Goal: Entertainment & Leisure: Consume media (video, audio)

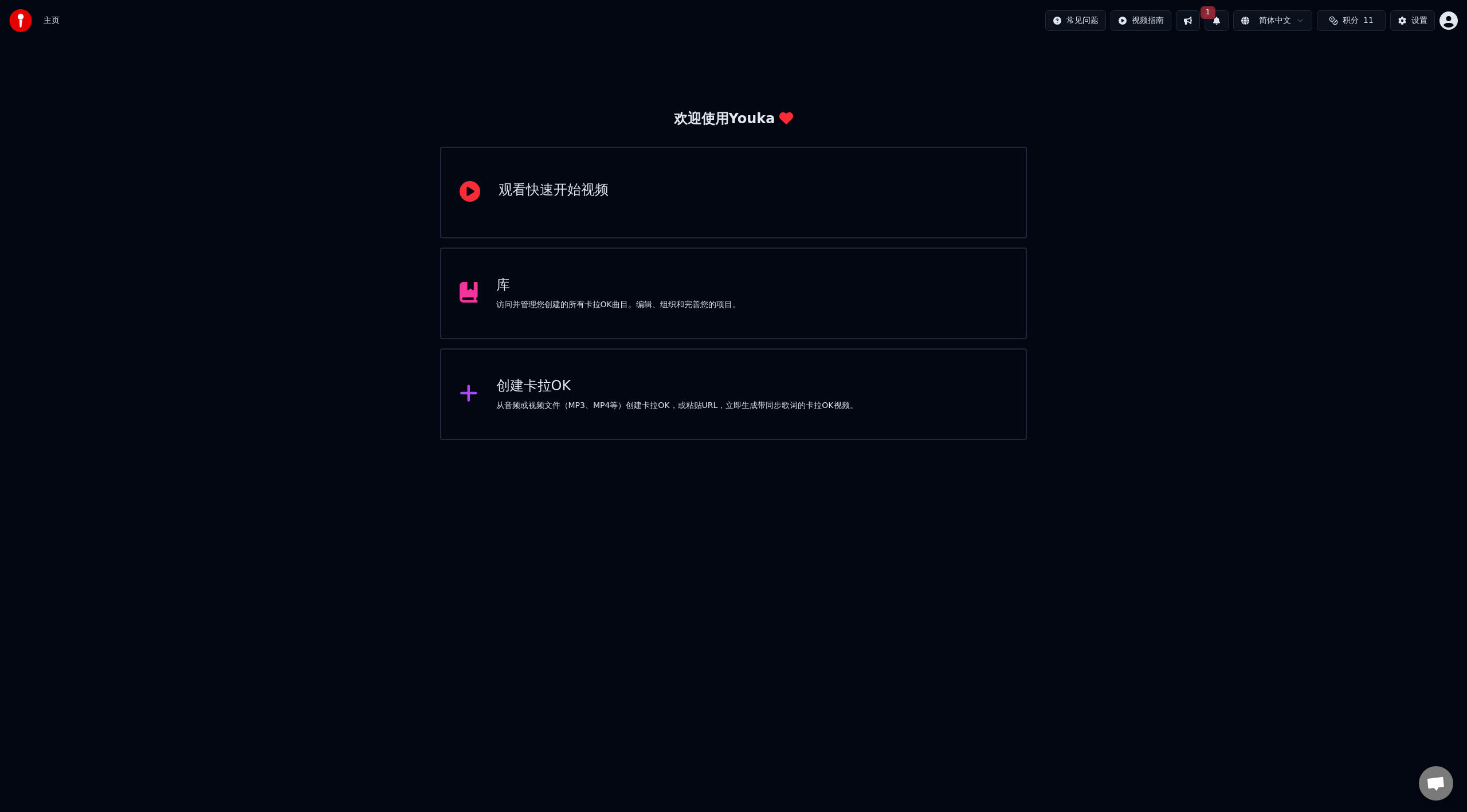
click at [608, 318] on div "库 访问并管理您创建的所有卡拉OK曲目。编辑、组织和完善您的项目。" at bounding box center [734, 293] width 587 height 92
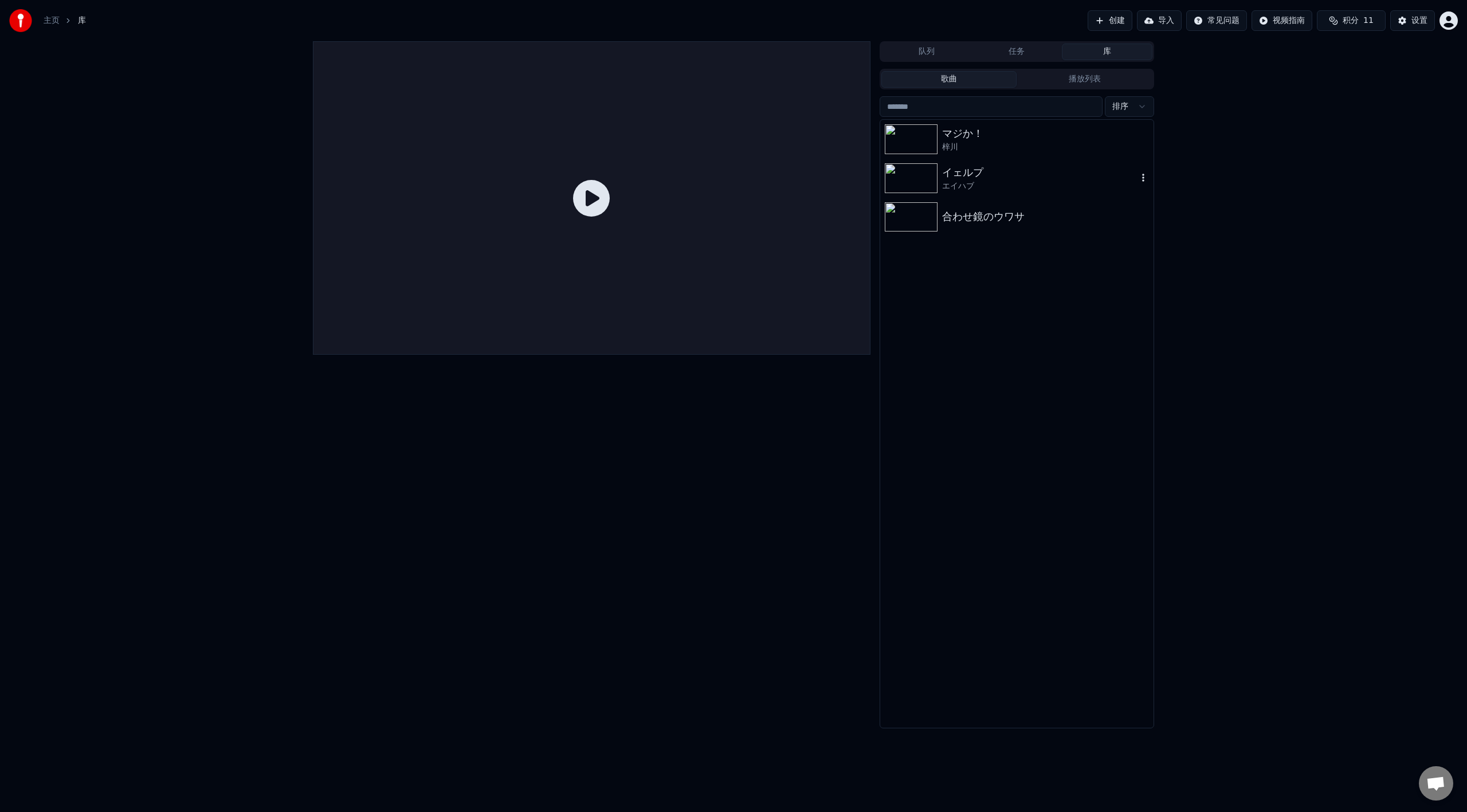
click at [996, 179] on div "イェルプ" at bounding box center [1039, 173] width 195 height 16
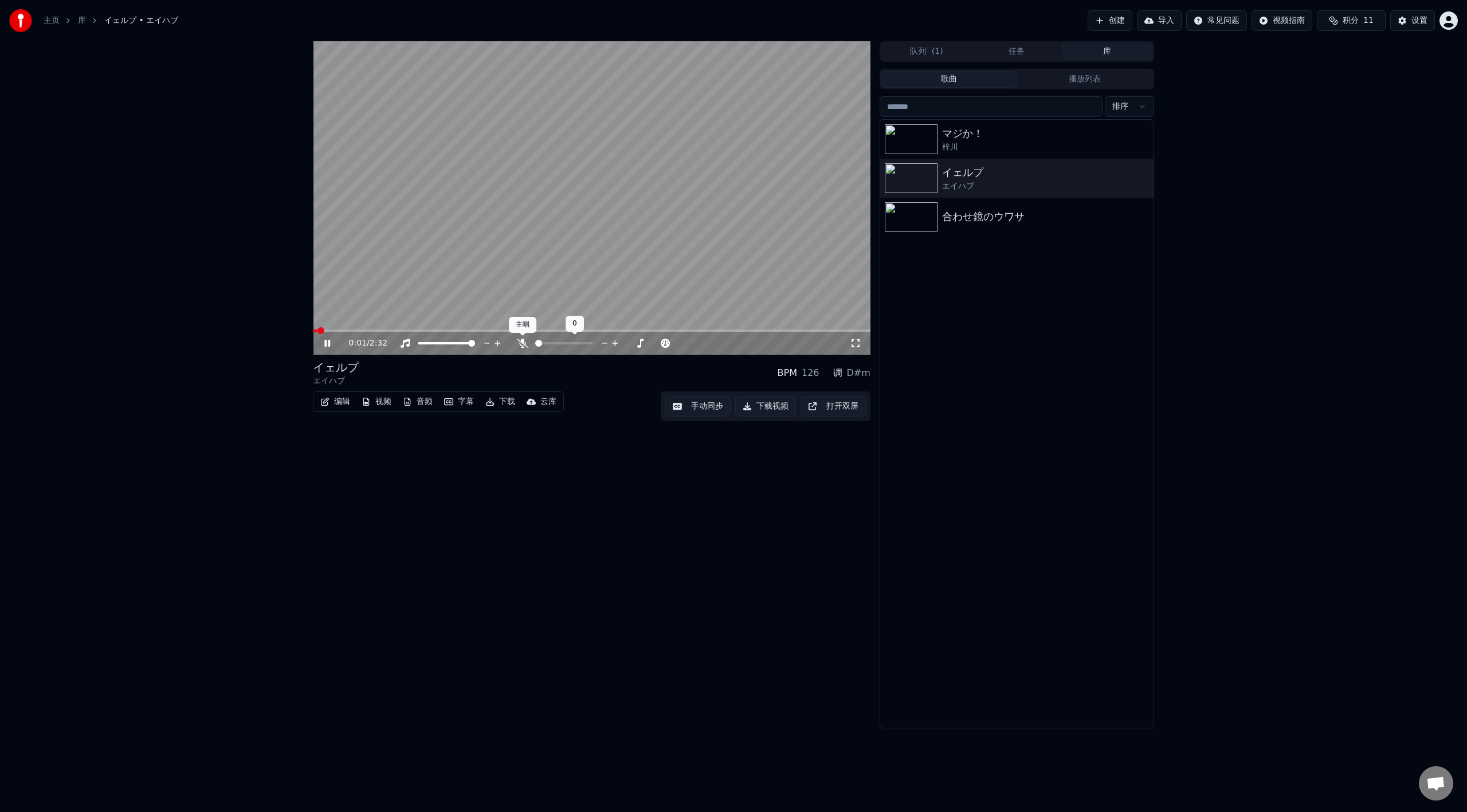
click at [520, 344] on icon at bounding box center [523, 343] width 12 height 9
click at [850, 346] on icon at bounding box center [856, 343] width 12 height 9
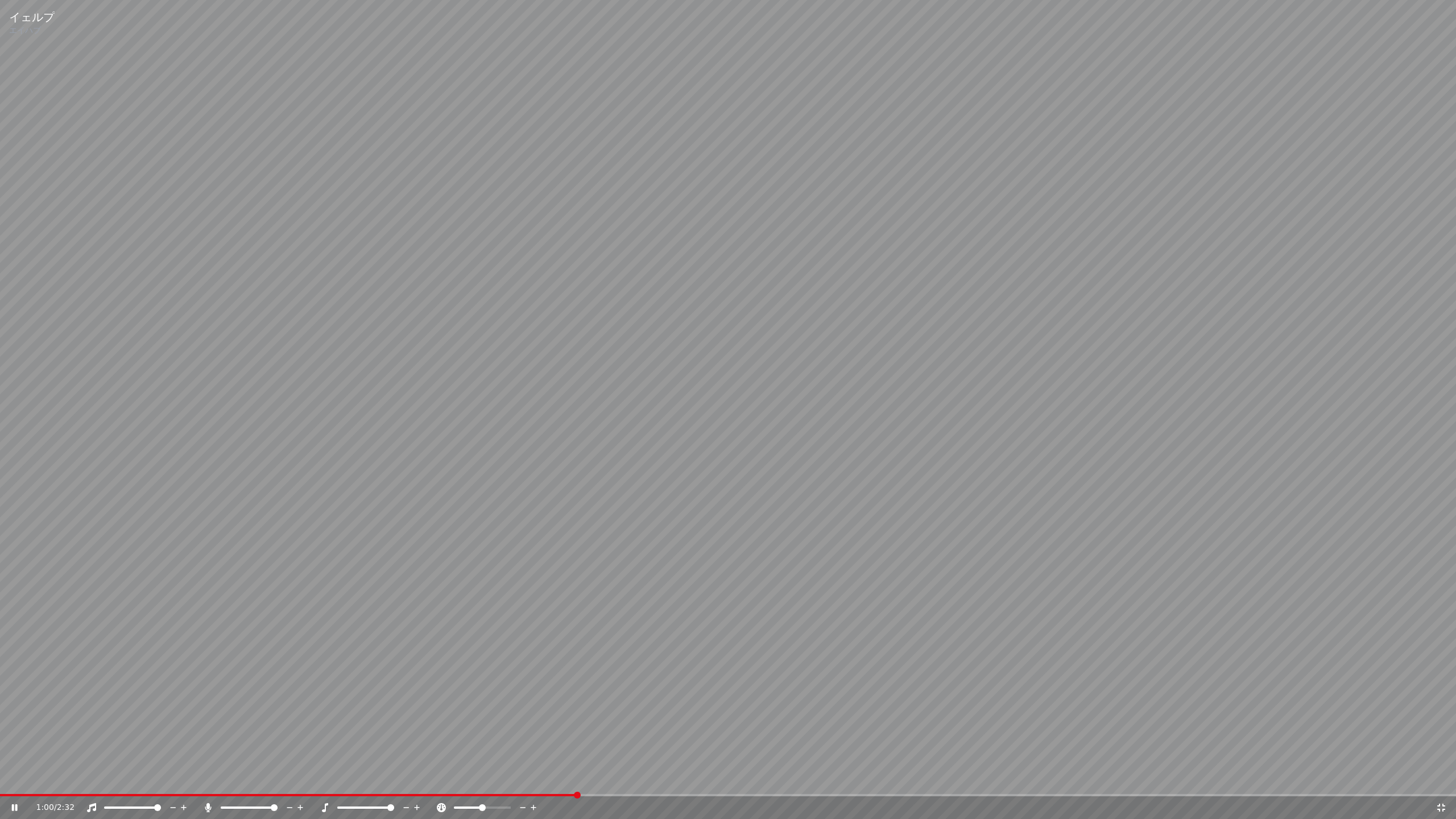
click at [394, 804] on span at bounding box center [391, 807] width 7 height 7
click at [365, 805] on span at bounding box center [366, 807] width 7 height 7
click at [1113, 790] on video at bounding box center [728, 409] width 1456 height 819
click at [1115, 791] on video at bounding box center [728, 409] width 1456 height 819
click at [1117, 794] on span at bounding box center [560, 795] width 1121 height 2
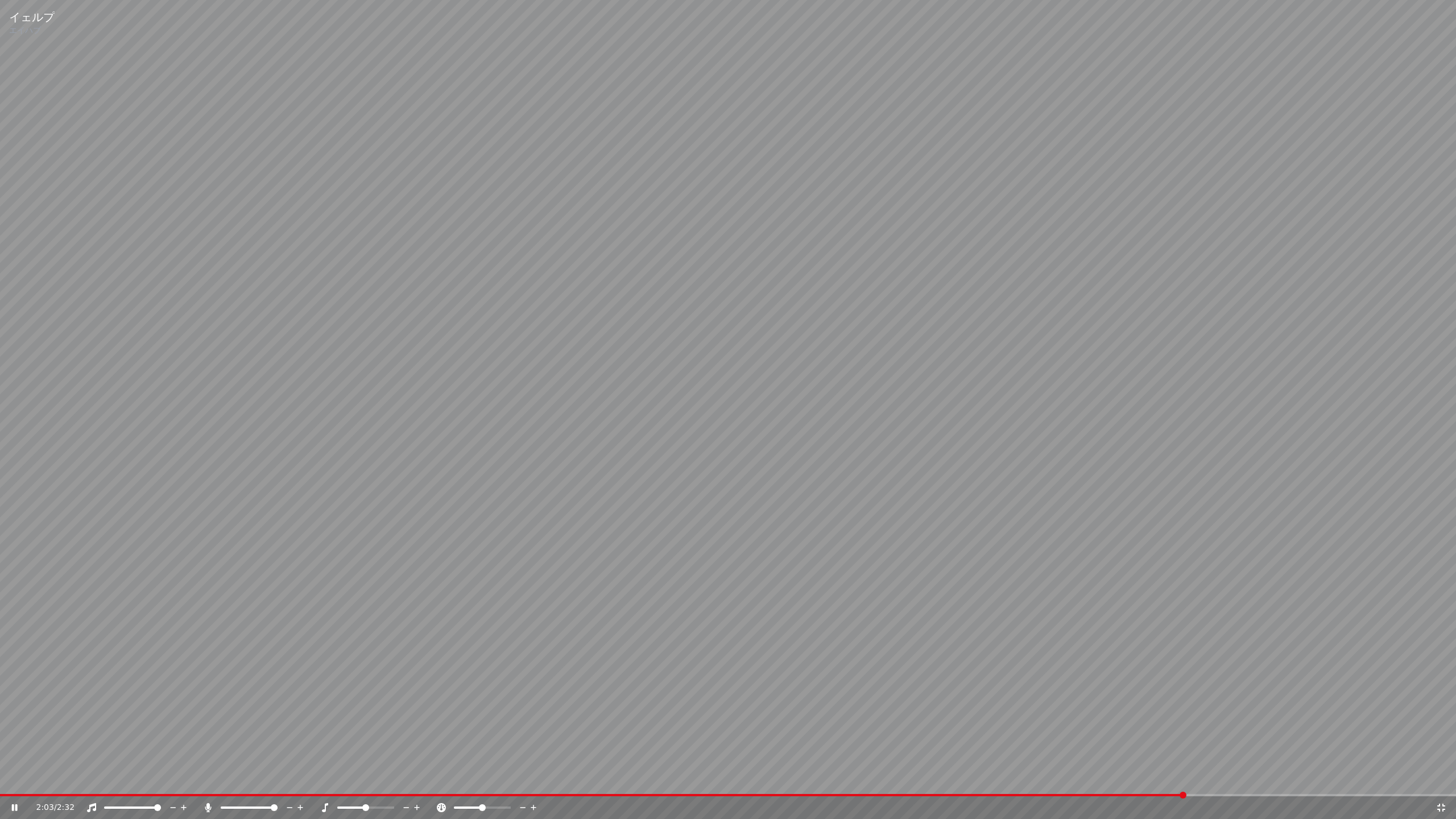
click at [1118, 793] on video at bounding box center [728, 409] width 1456 height 819
click at [1117, 796] on div "2:03 / 2:32" at bounding box center [728, 807] width 1456 height 23
click at [1113, 794] on span at bounding box center [592, 795] width 1185 height 2
click at [1032, 390] on video at bounding box center [728, 409] width 1456 height 819
click at [351, 803] on div at bounding box center [376, 807] width 92 height 12
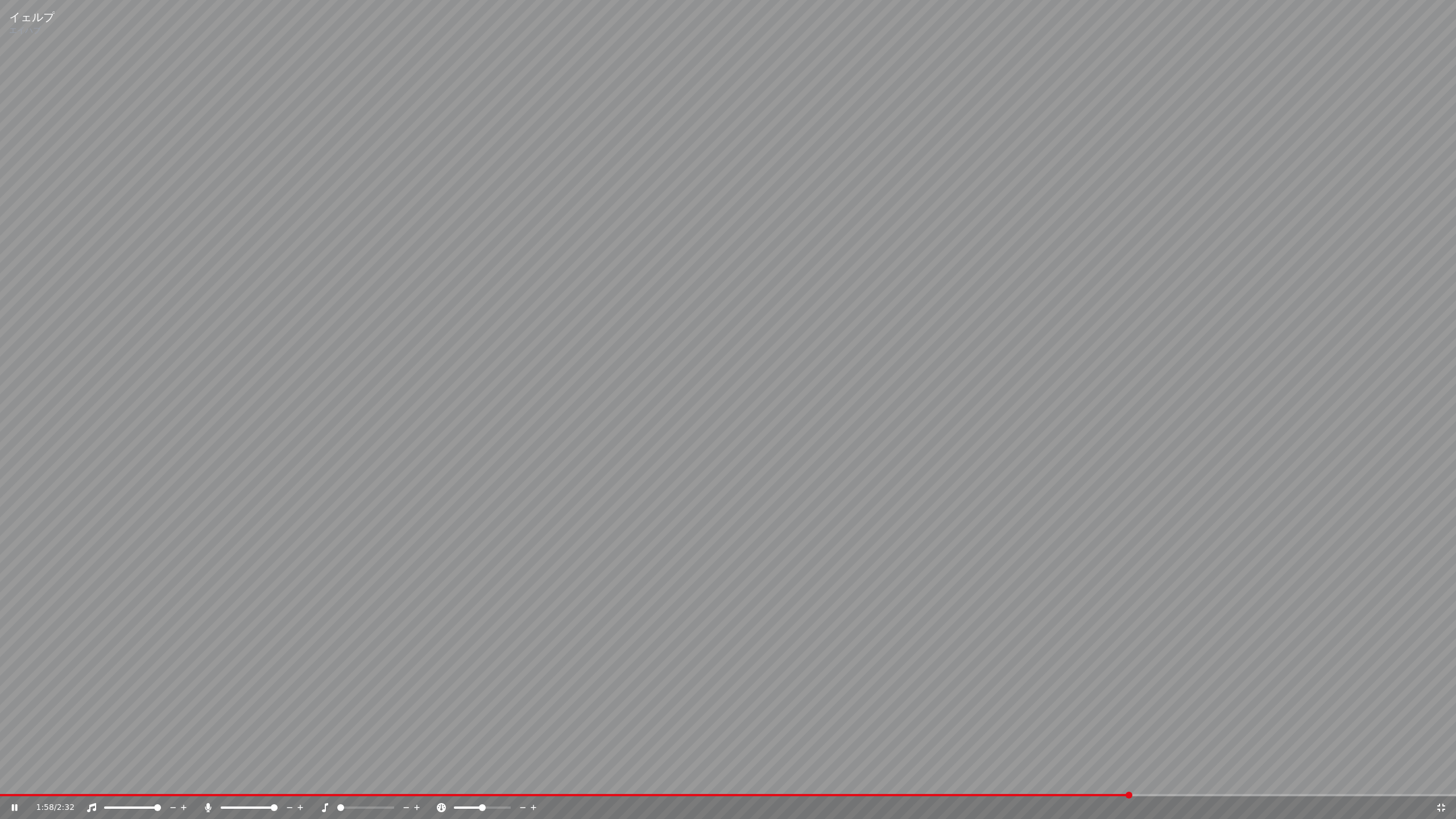
click at [337, 805] on span at bounding box center [341, 807] width 7 height 7
click at [368, 805] on span at bounding box center [366, 807] width 57 height 2
click at [104, 805] on span at bounding box center [108, 807] width 7 height 7
click at [1068, 795] on span at bounding box center [536, 795] width 1073 height 2
click at [39, 793] on video at bounding box center [728, 409] width 1456 height 819
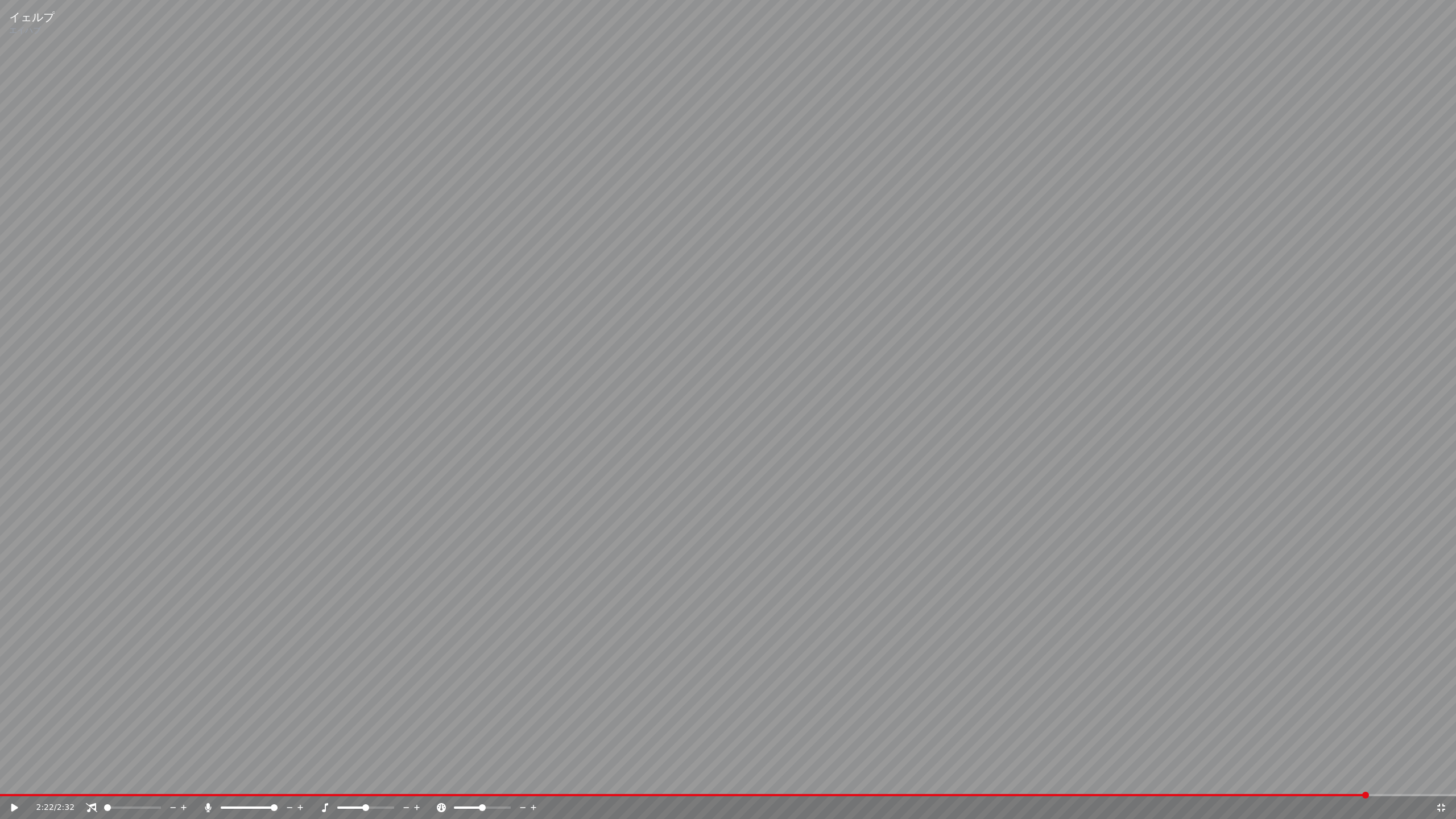
click at [47, 795] on span at bounding box center [684, 795] width 1368 height 2
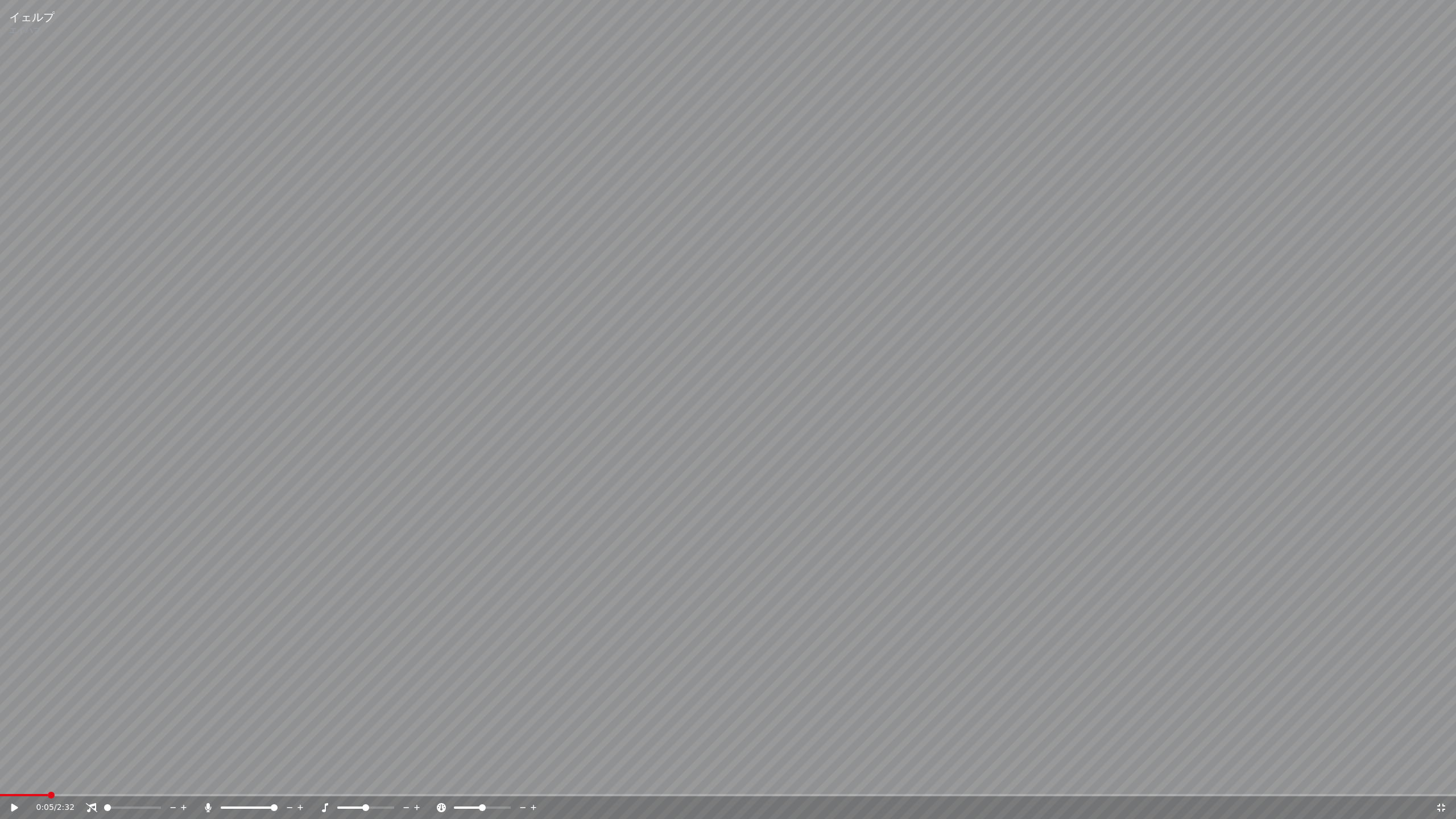
click at [18, 805] on icon at bounding box center [22, 807] width 26 height 9
click at [401, 794] on span at bounding box center [385, 795] width 771 height 2
drag, startPoint x: 1241, startPoint y: 349, endPoint x: 1249, endPoint y: 341, distance: 11.3
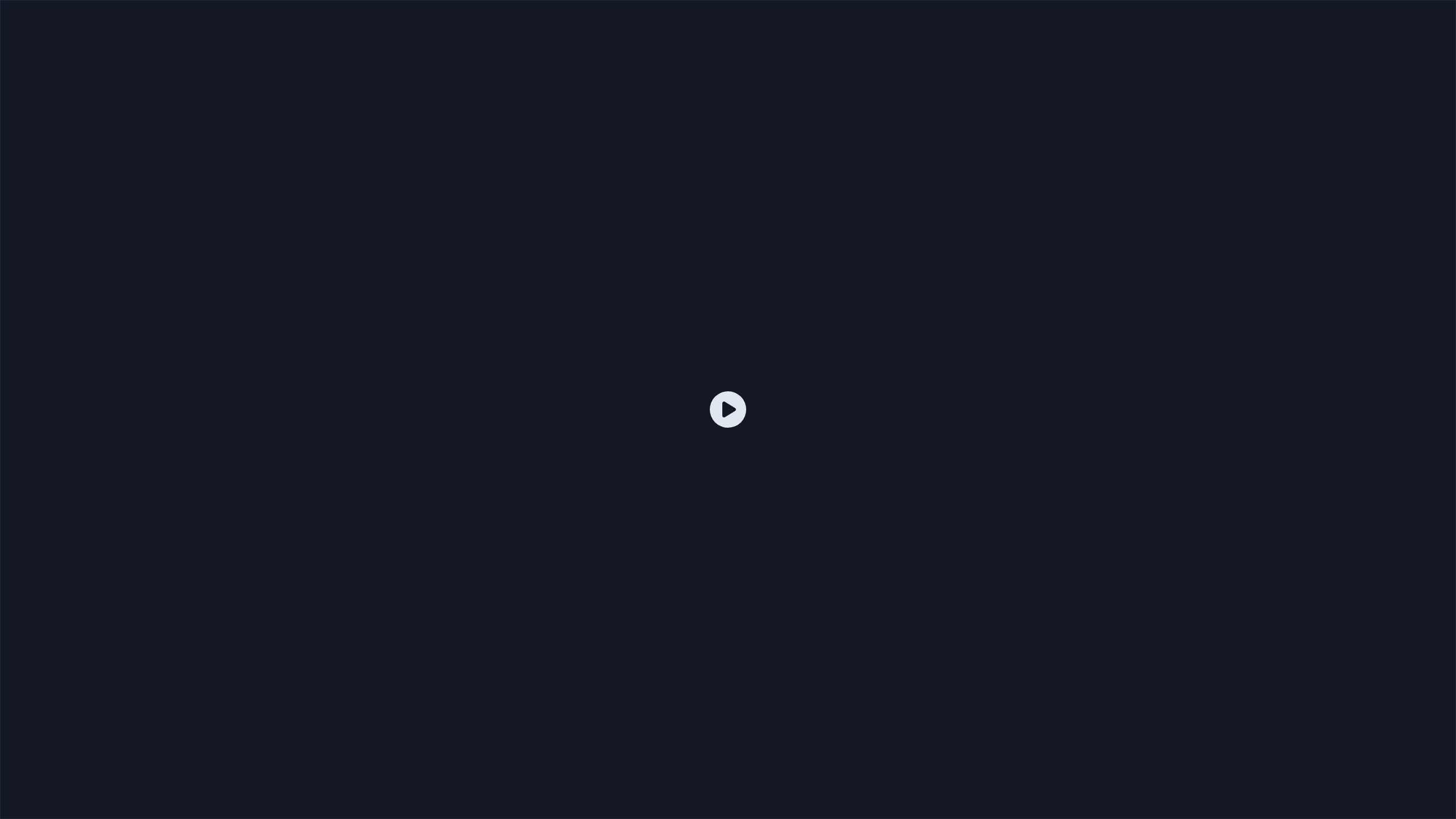
click at [711, 397] on icon at bounding box center [728, 409] width 36 height 36
drag, startPoint x: 725, startPoint y: 413, endPoint x: 721, endPoint y: 421, distance: 8.9
click at [722, 417] on icon at bounding box center [728, 409] width 36 height 36
click at [1420, 805] on div at bounding box center [728, 409] width 1456 height 819
click at [1198, 582] on div at bounding box center [728, 409] width 1456 height 819
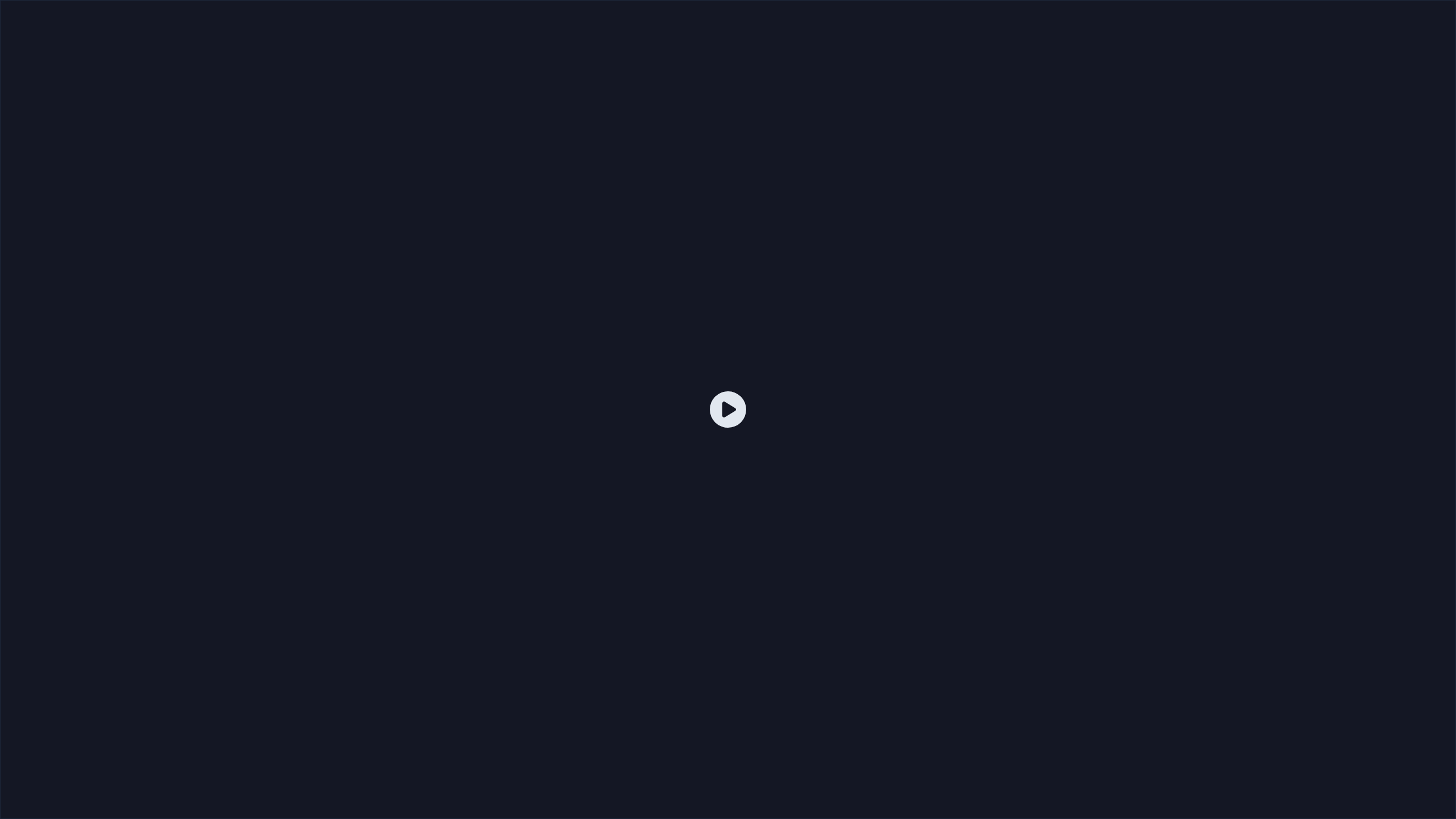
drag, startPoint x: 562, startPoint y: 353, endPoint x: 637, endPoint y: 338, distance: 76.5
click at [576, 348] on div at bounding box center [728, 409] width 1456 height 819
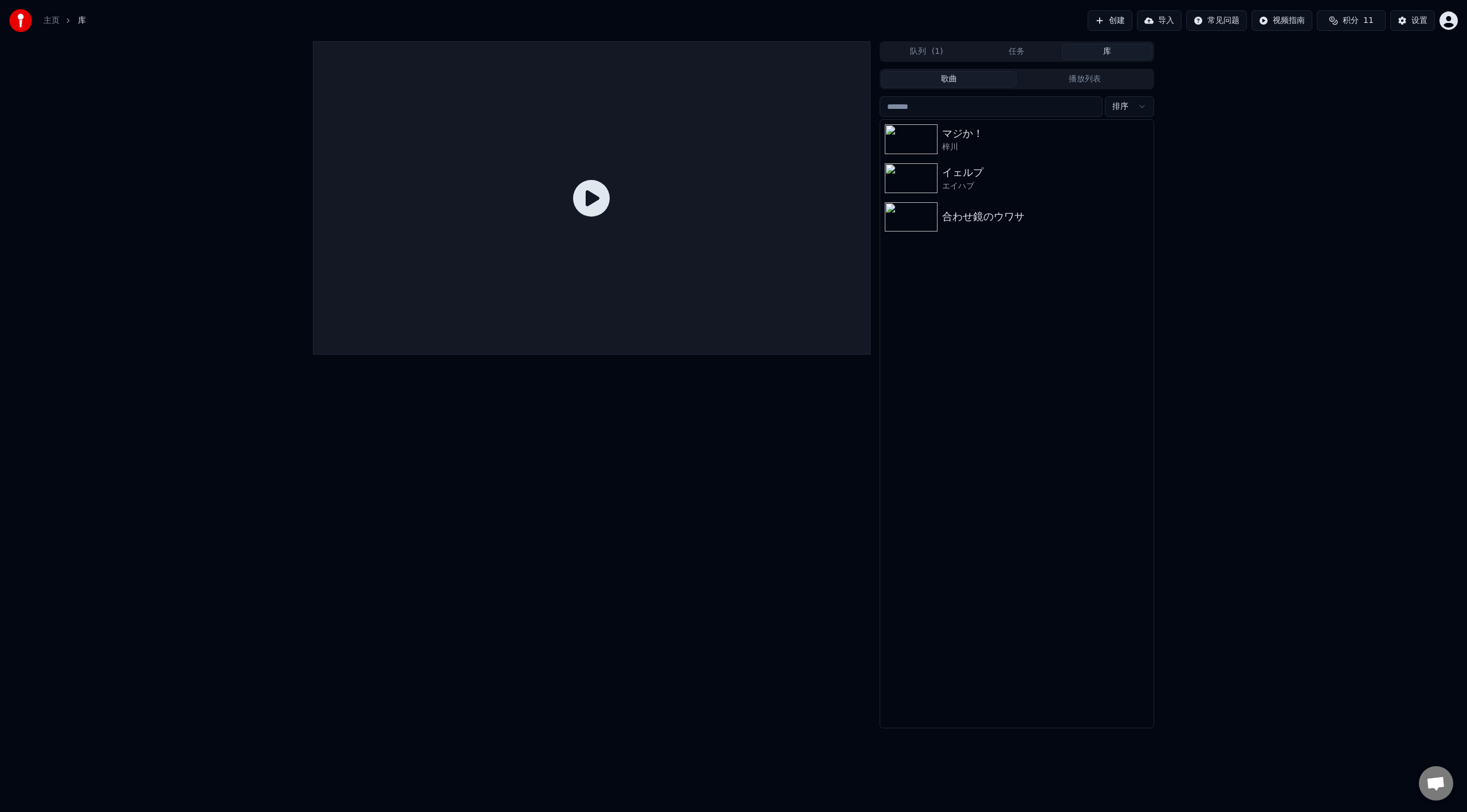
click at [608, 225] on div at bounding box center [591, 198] width 557 height 313
click at [977, 174] on div "イェルプ" at bounding box center [1039, 173] width 195 height 16
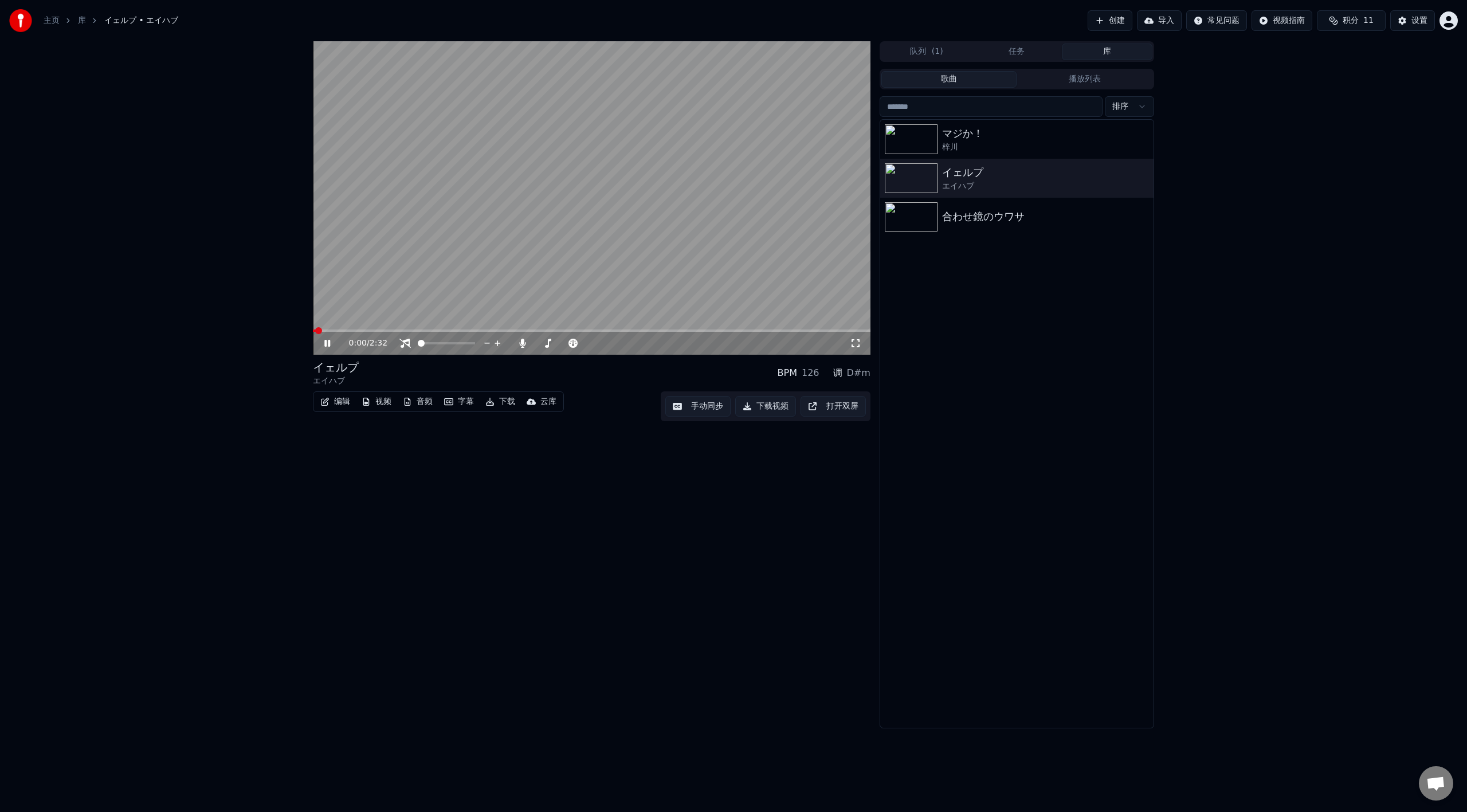
click at [623, 328] on video at bounding box center [591, 198] width 557 height 313
click at [626, 331] on span at bounding box center [591, 331] width 557 height 2
click at [650, 242] on video at bounding box center [591, 198] width 557 height 313
click at [857, 340] on icon at bounding box center [856, 343] width 8 height 8
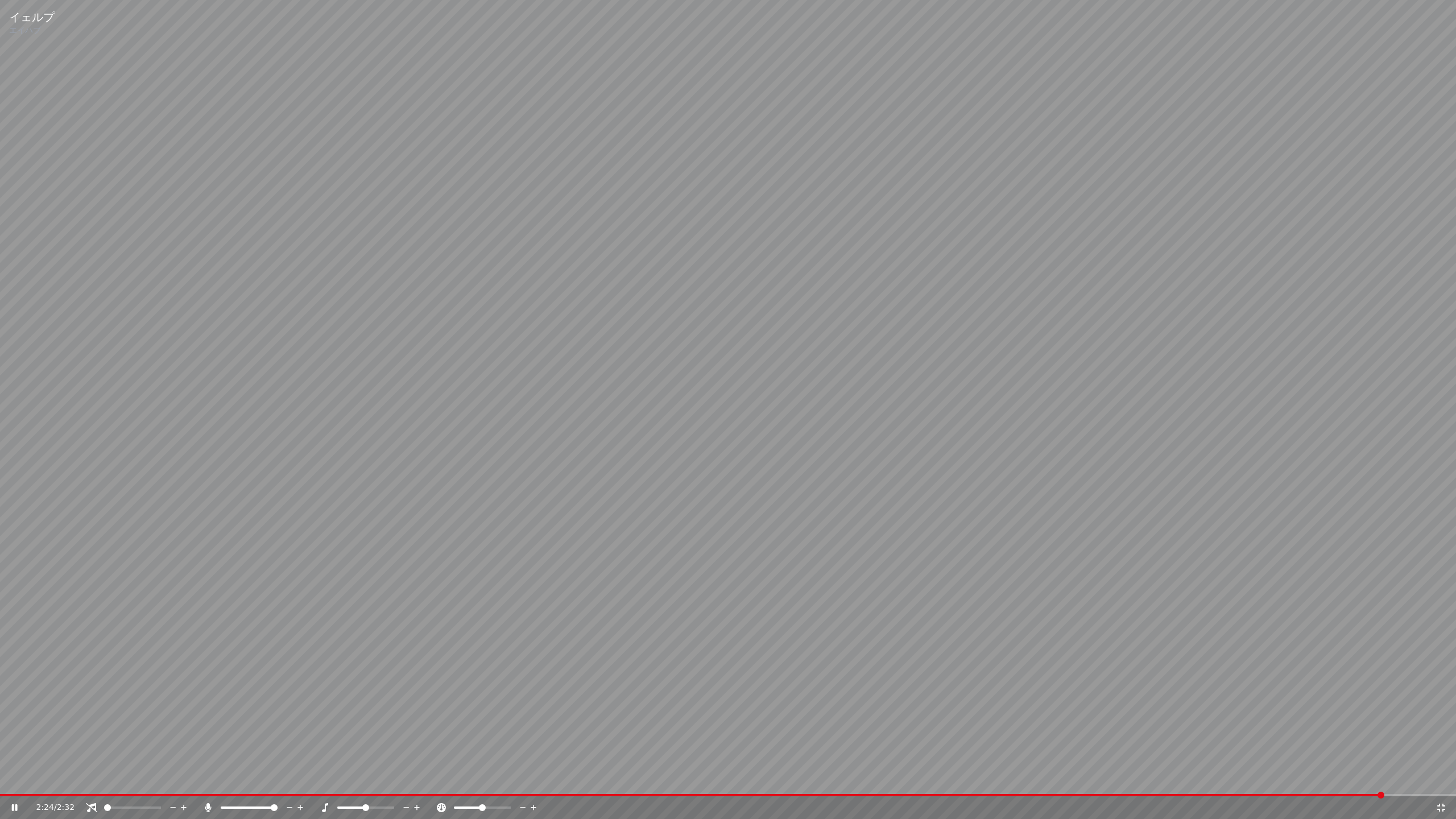
click at [1444, 805] on icon at bounding box center [1442, 807] width 8 height 8
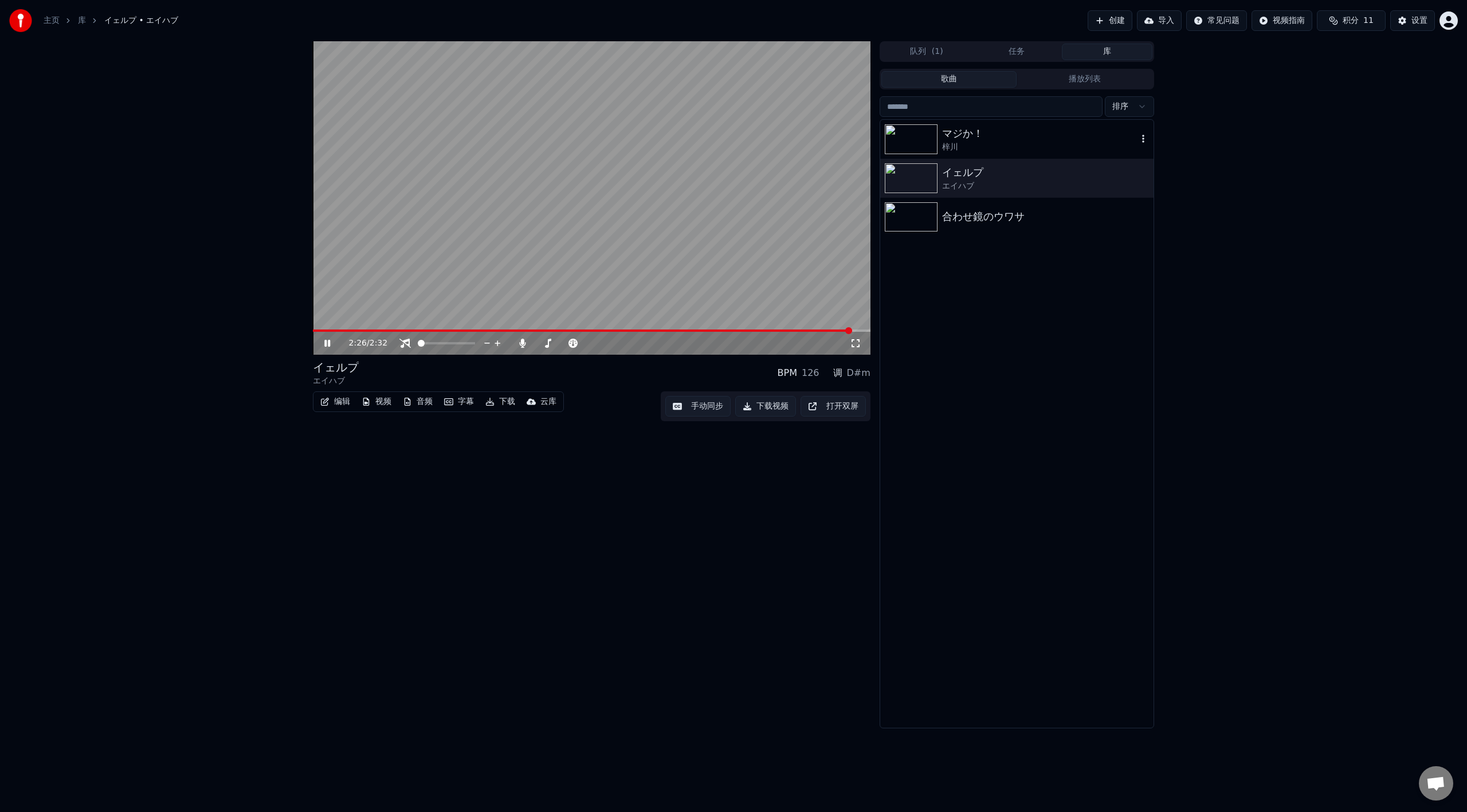
click at [998, 145] on div "梓川" at bounding box center [1039, 147] width 195 height 12
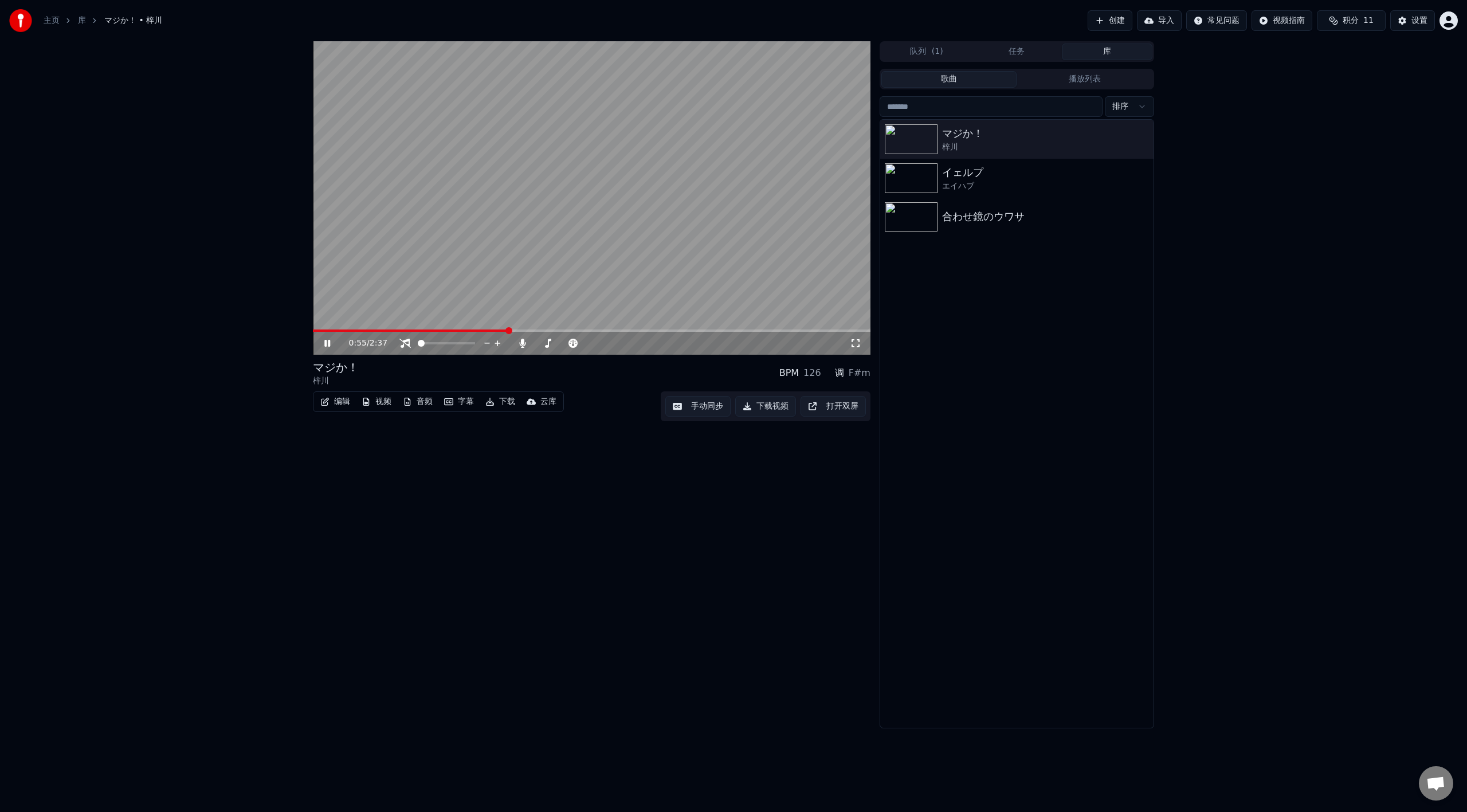
click at [327, 346] on icon at bounding box center [335, 343] width 27 height 9
click at [1141, 137] on icon "button" at bounding box center [1143, 139] width 12 height 9
click at [1163, 194] on div "打开目录" at bounding box center [1143, 197] width 87 height 19
click at [1315, 53] on div "0:55 / 2:37 マジか！ 梓川 BPM 126 调 F#m 编辑 视频 音频 字幕 下载 云库 手动同步 下载视频 打开双屏 队列 ( 1 ) 任务 …" at bounding box center [733, 385] width 1467 height 687
click at [1301, 72] on div "0:55 / 2:37 マジか！ 梓川 BPM 126 调 F#m 编辑 视频 音频 字幕 下载 云库 手动同步 下载视频 打开双屏 队列 ( 1 ) 任务 …" at bounding box center [733, 385] width 1467 height 687
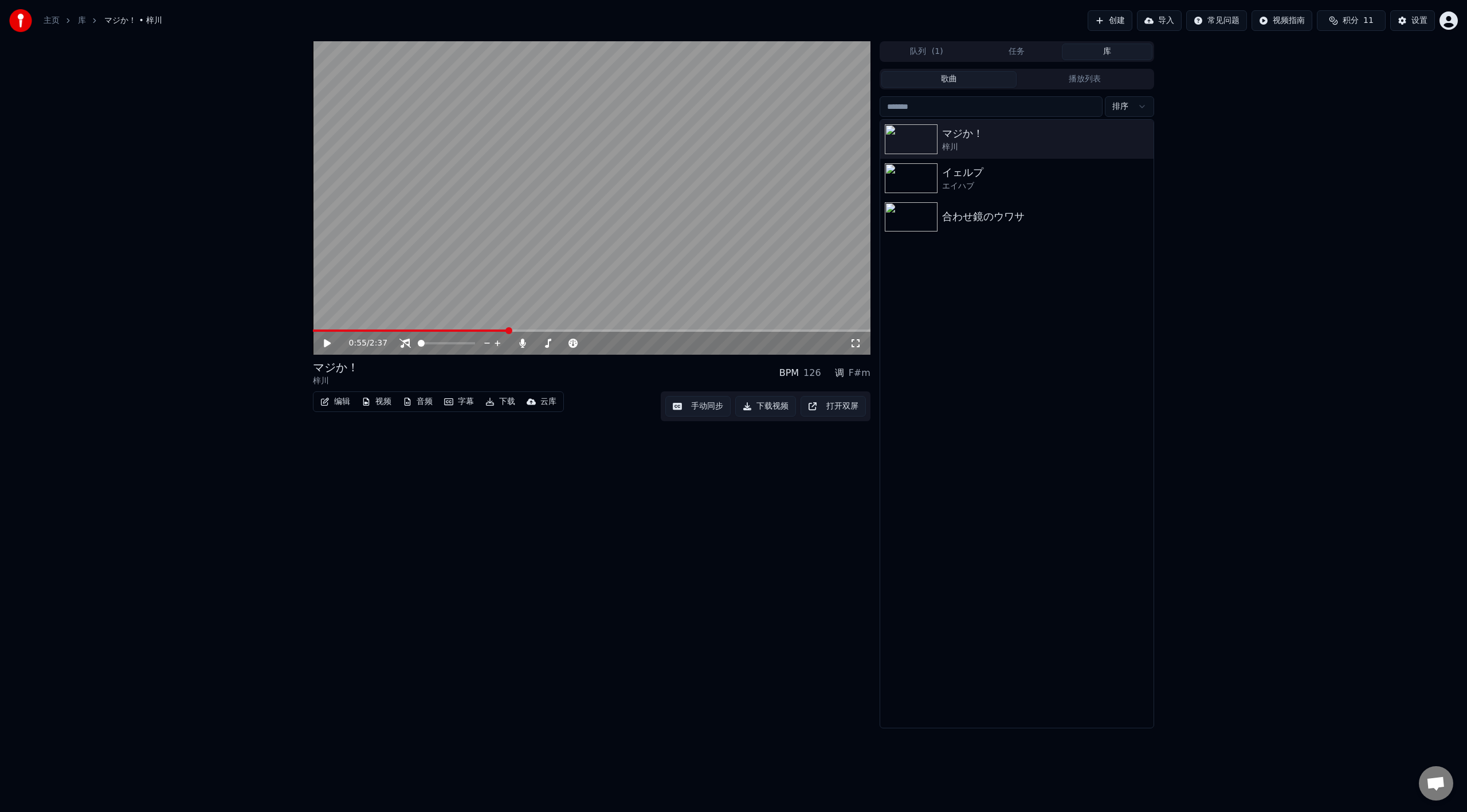
click at [718, 201] on video at bounding box center [591, 198] width 557 height 313
click at [965, 180] on div "エイハブ" at bounding box center [1039, 186] width 195 height 12
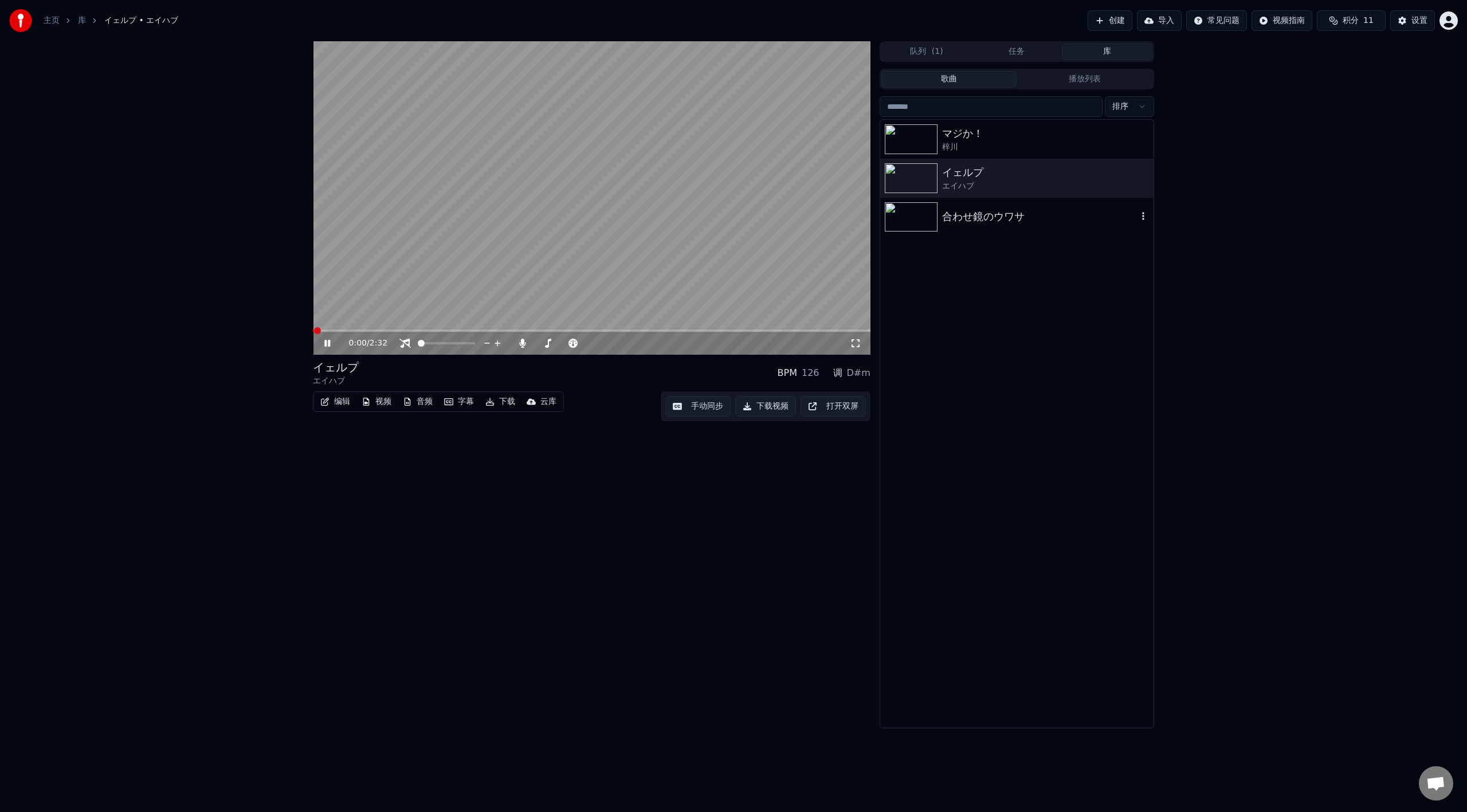
click at [968, 228] on div "合わせ鏡のウワサ" at bounding box center [1017, 217] width 273 height 39
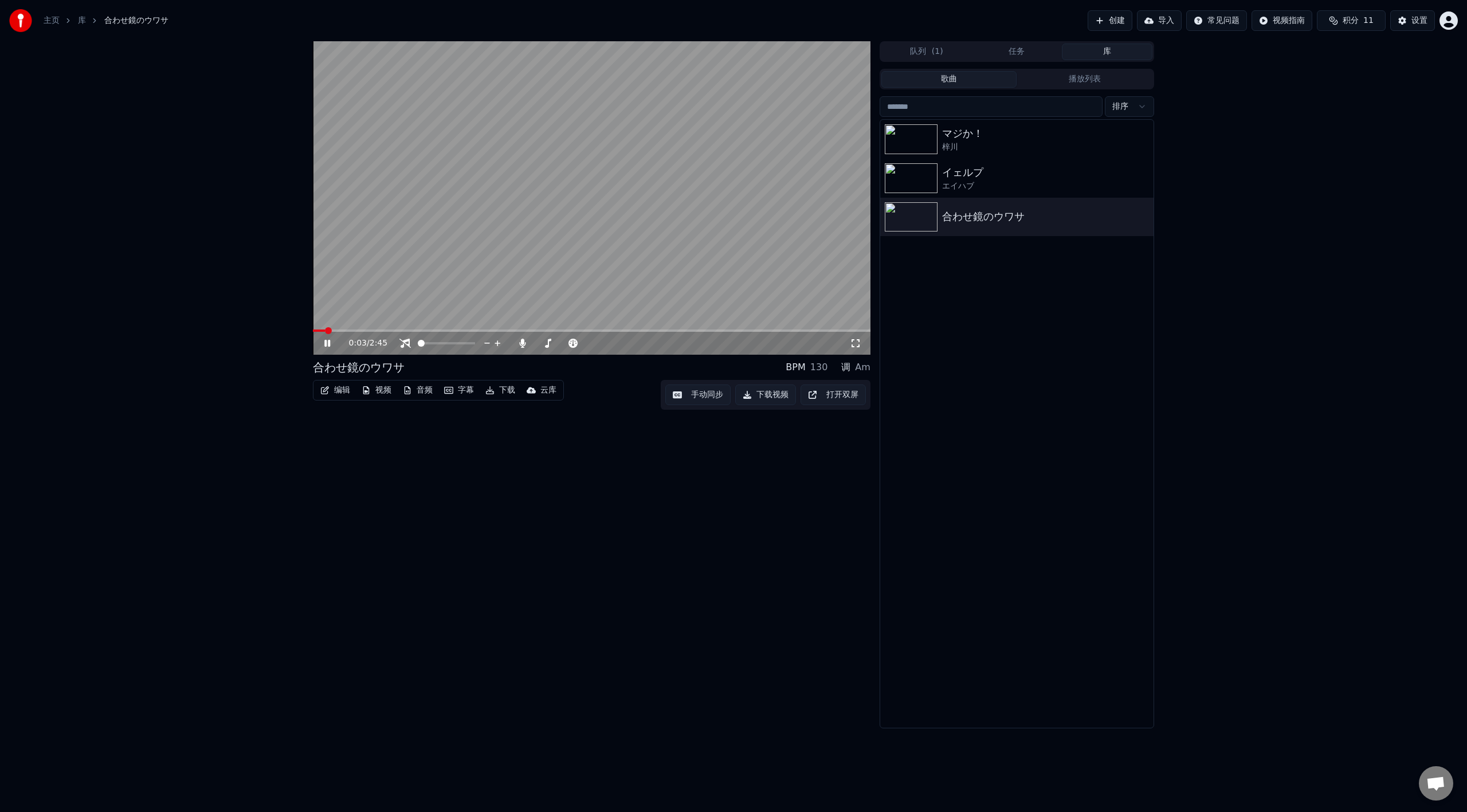
click at [365, 328] on video at bounding box center [591, 198] width 557 height 313
click at [350, 331] on span at bounding box center [591, 331] width 557 height 2
click at [328, 340] on icon at bounding box center [335, 343] width 27 height 9
click at [1009, 148] on div "梓川" at bounding box center [1039, 147] width 195 height 12
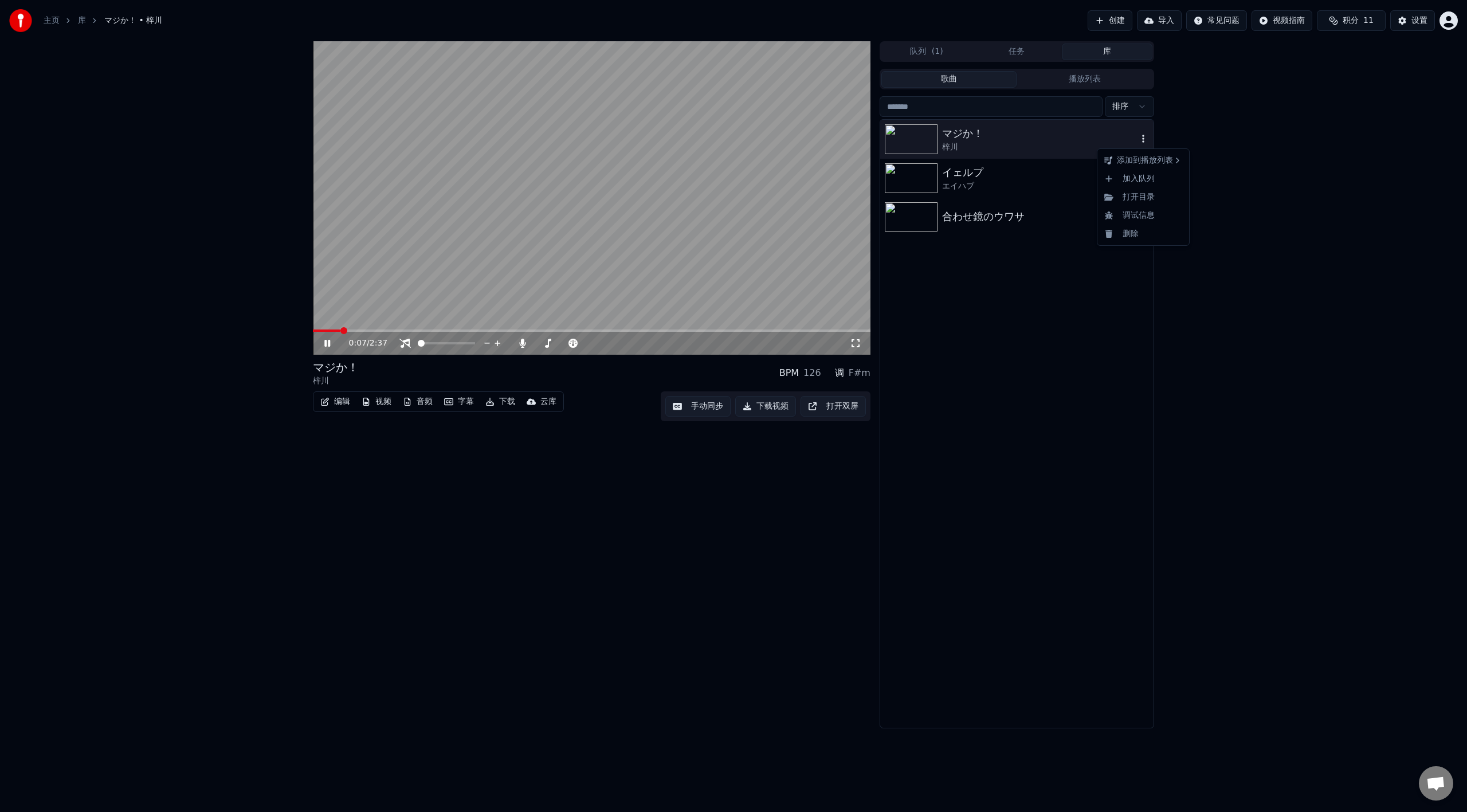
click at [1146, 137] on icon "button" at bounding box center [1143, 139] width 12 height 9
click at [1155, 196] on div "打开目录" at bounding box center [1143, 197] width 87 height 19
click at [323, 345] on icon at bounding box center [335, 343] width 27 height 9
click at [973, 219] on div "合わせ鏡のウワサ" at bounding box center [1039, 217] width 195 height 16
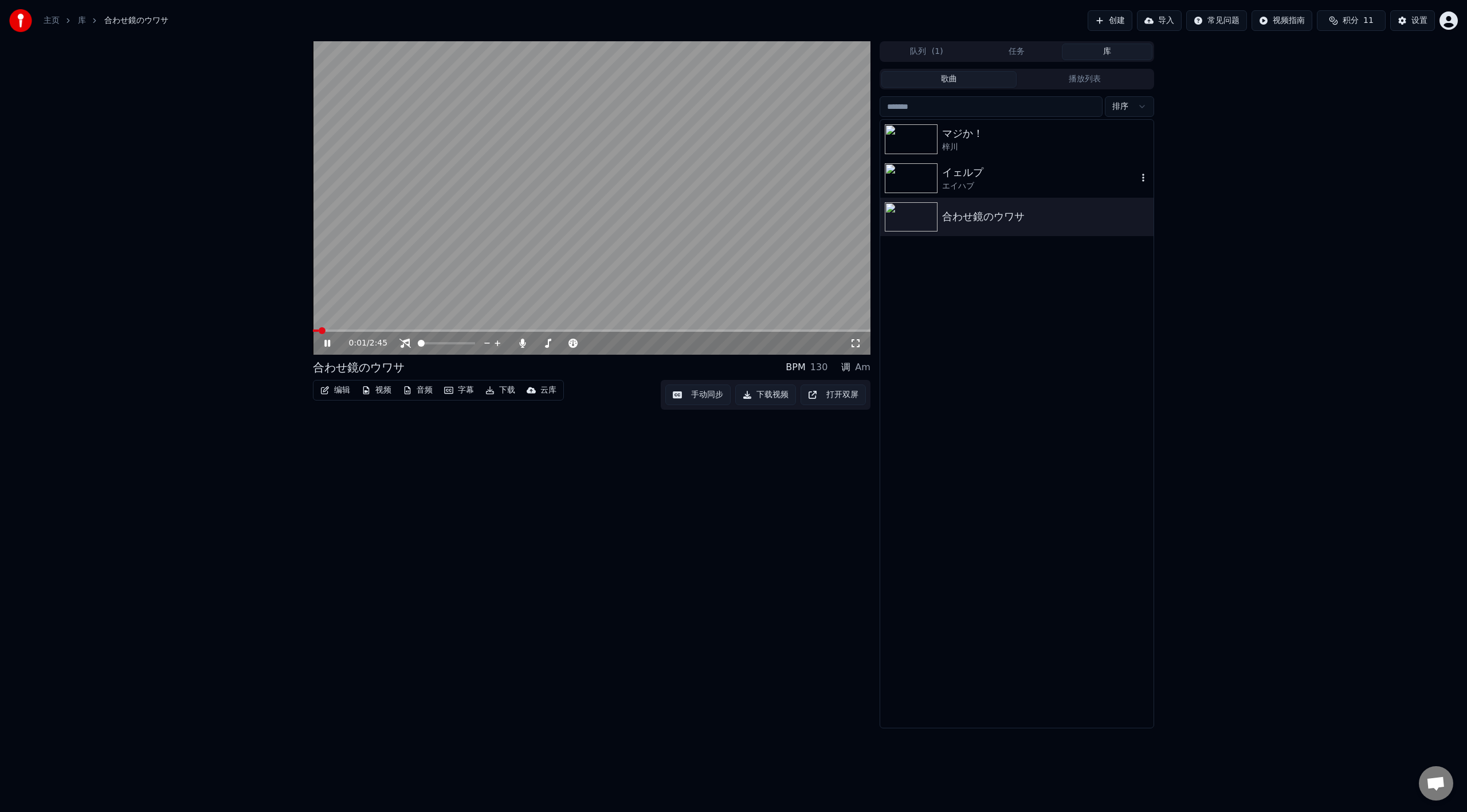
click at [999, 171] on div "イェルプ" at bounding box center [1039, 173] width 195 height 16
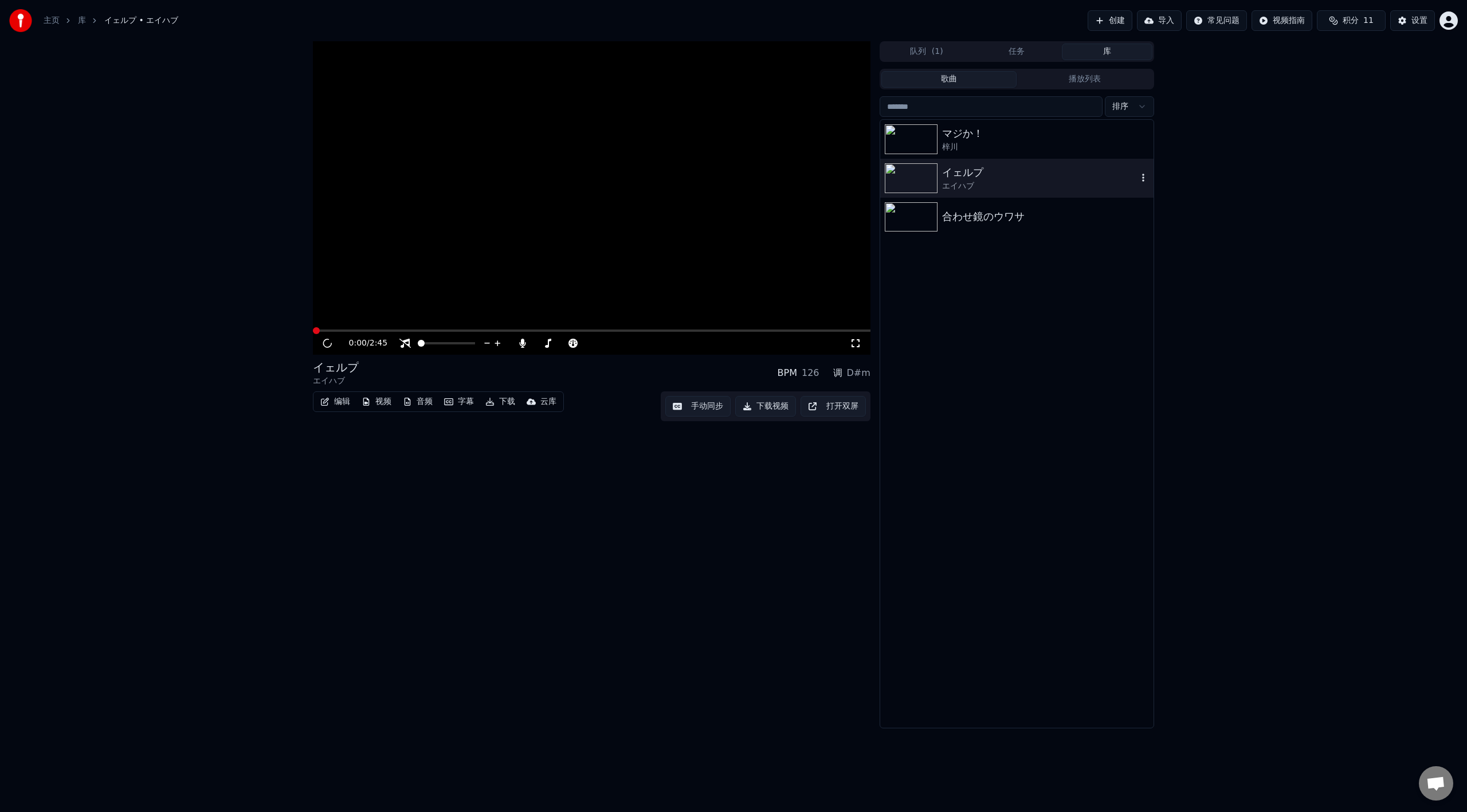
click at [999, 171] on div "イェルプ" at bounding box center [1039, 173] width 195 height 16
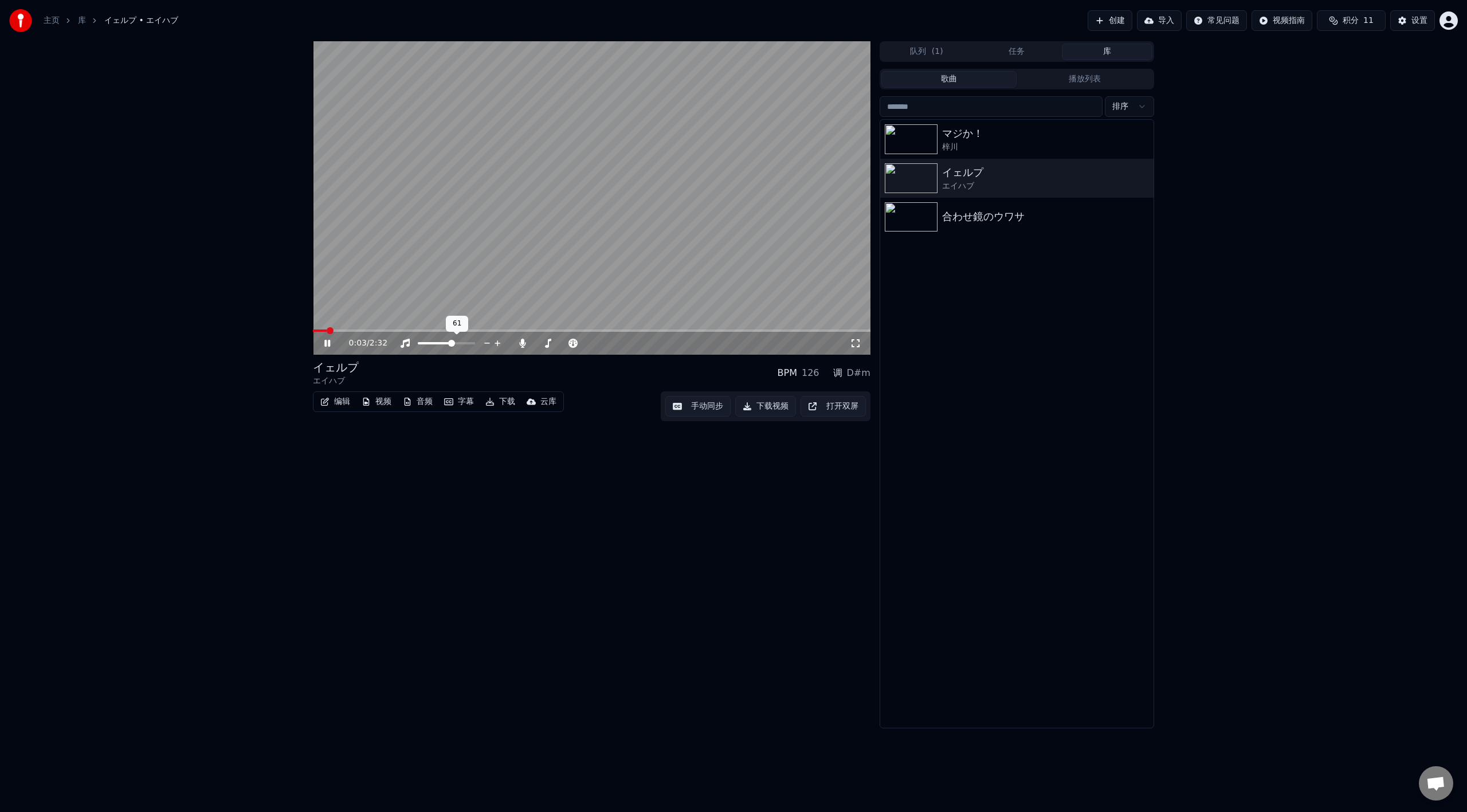
click at [453, 345] on span at bounding box center [446, 343] width 57 height 2
drag, startPoint x: 859, startPoint y: 342, endPoint x: 858, endPoint y: 356, distance: 14.0
click at [859, 342] on icon at bounding box center [856, 343] width 12 height 9
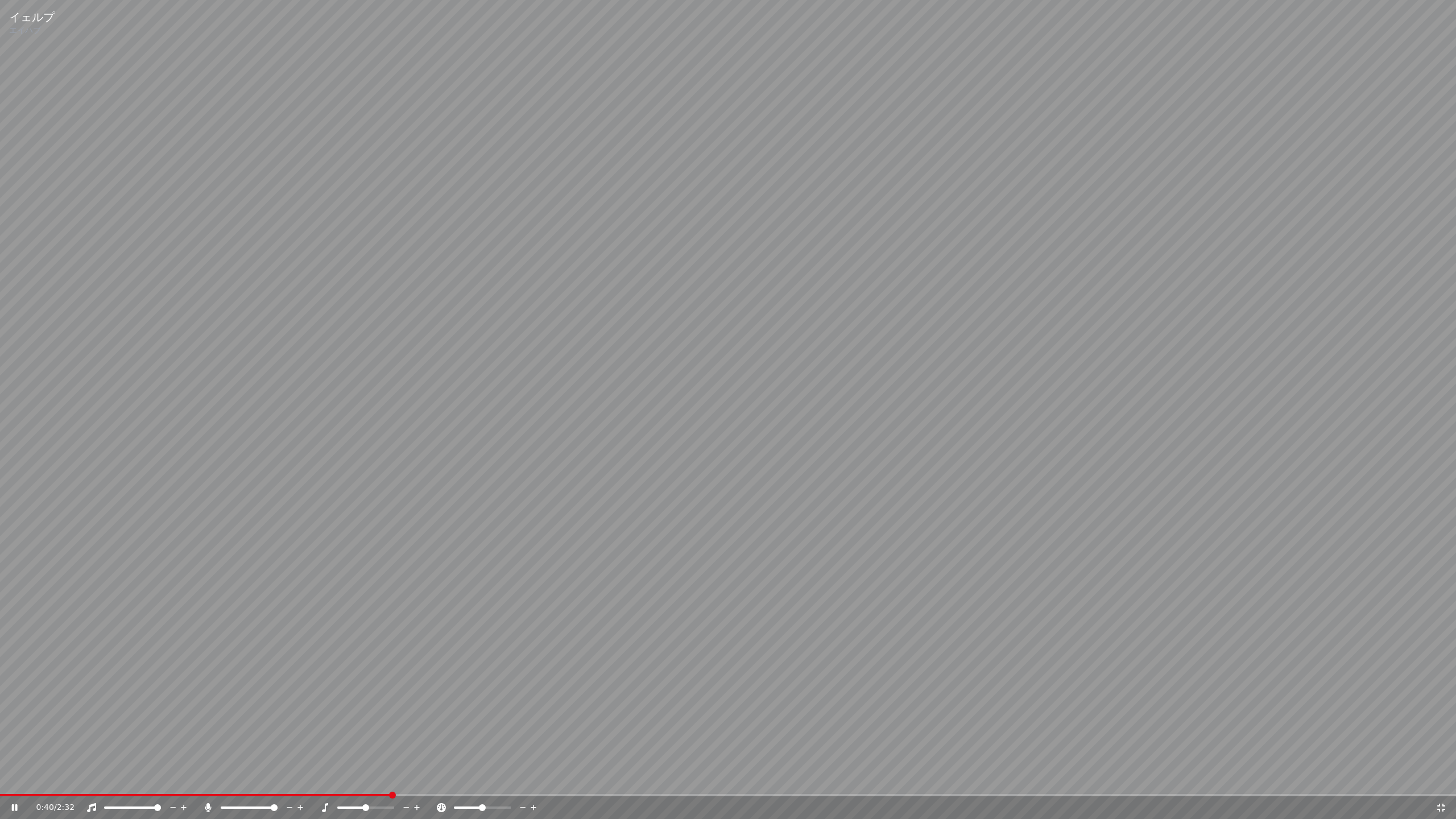
drag, startPoint x: 264, startPoint y: 805, endPoint x: 241, endPoint y: 806, distance: 23.0
click at [222, 805] on div at bounding box center [259, 807] width 92 height 12
drag, startPoint x: 269, startPoint y: 805, endPoint x: 260, endPoint y: 804, distance: 9.1
click at [260, 804] on div at bounding box center [259, 807] width 92 height 12
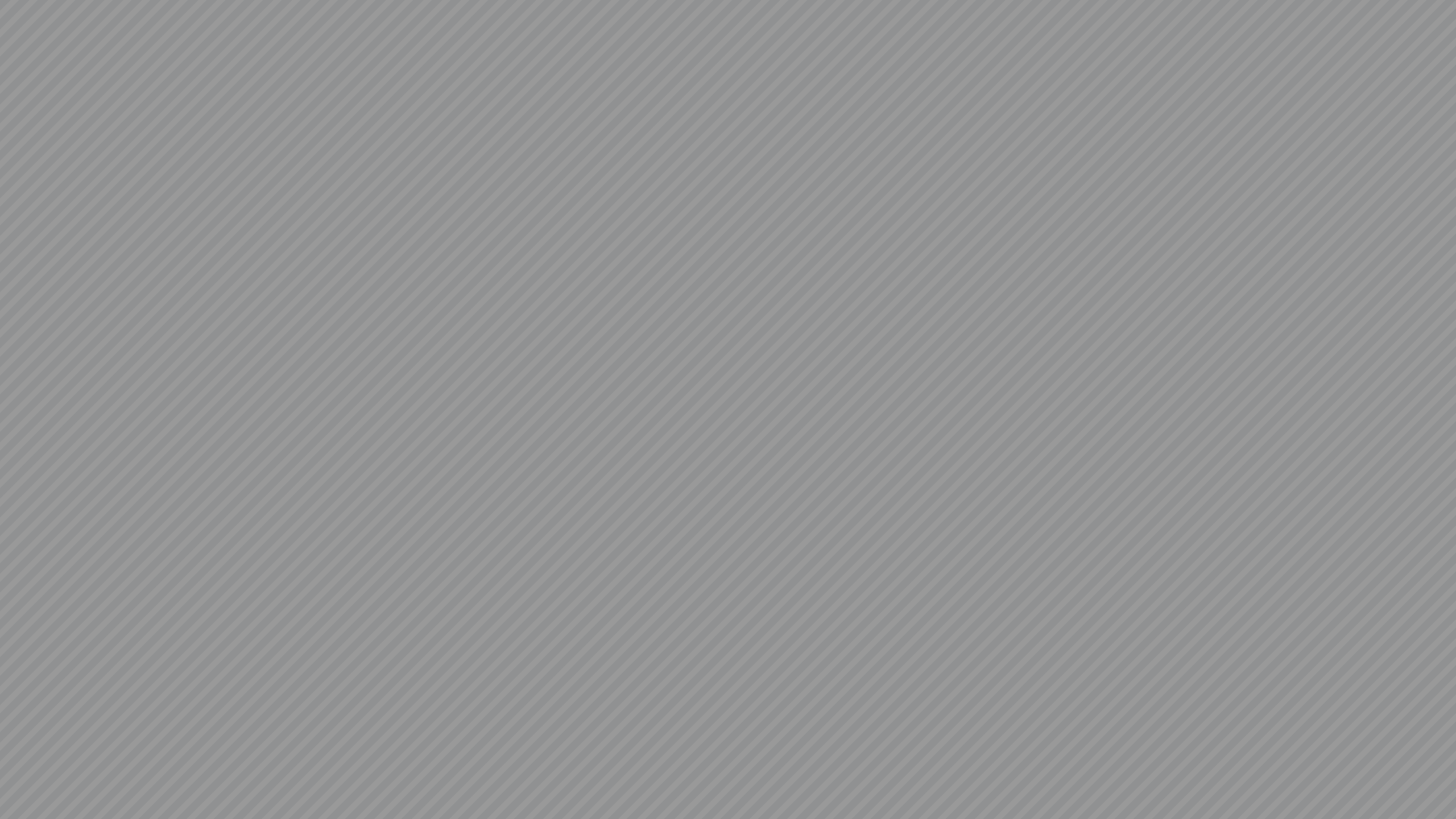
click at [273, 805] on video at bounding box center [728, 409] width 1456 height 819
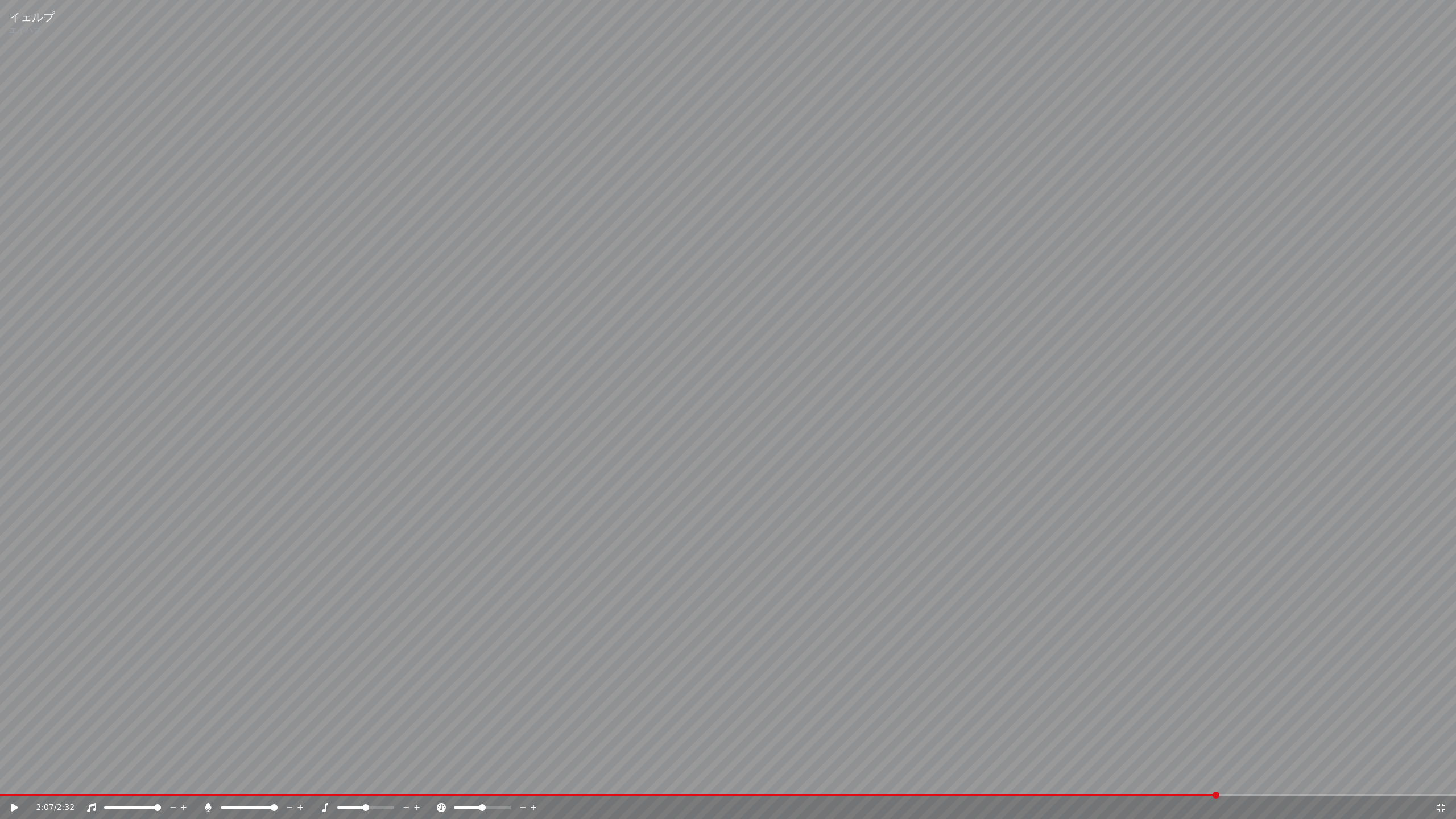
drag, startPoint x: 326, startPoint y: 687, endPoint x: 318, endPoint y: 695, distance: 11.3
click at [325, 687] on video at bounding box center [728, 409] width 1456 height 819
click at [1442, 805] on icon at bounding box center [1442, 807] width 12 height 9
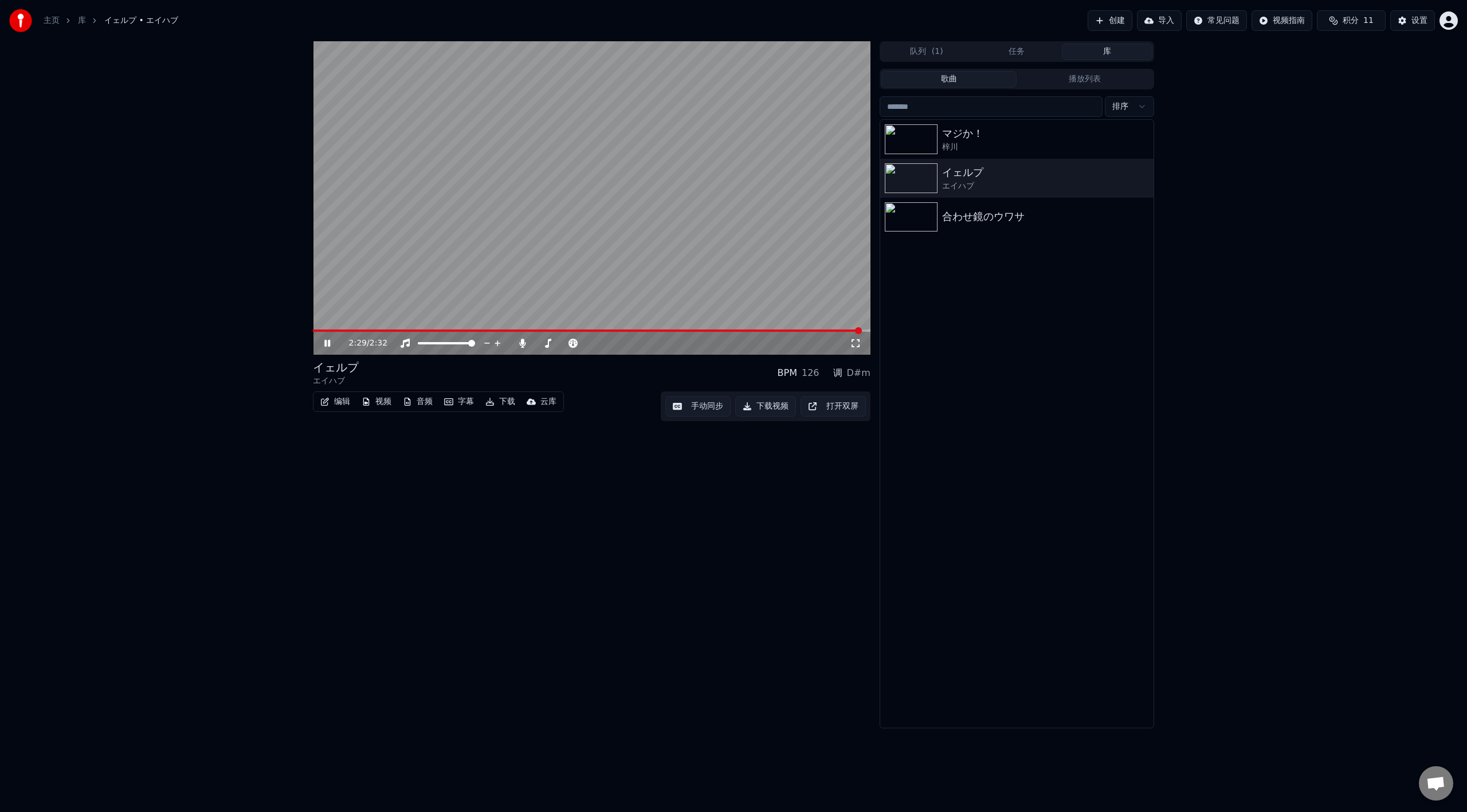
click at [330, 340] on icon at bounding box center [335, 343] width 27 height 9
click at [319, 332] on span at bounding box center [316, 331] width 8 height 2
click at [857, 346] on icon at bounding box center [856, 343] width 12 height 9
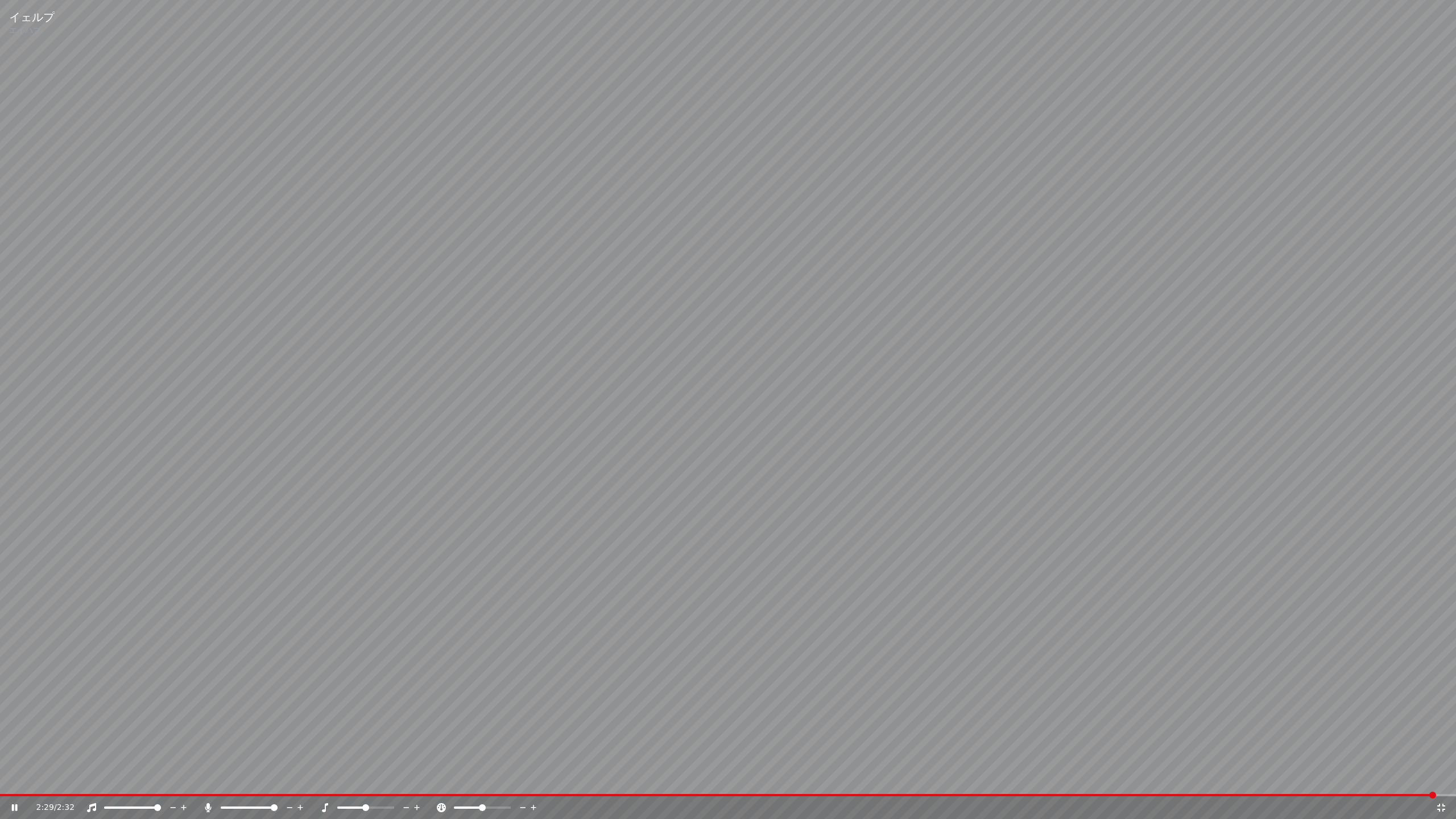
click at [1438, 805] on icon at bounding box center [1442, 807] width 12 height 9
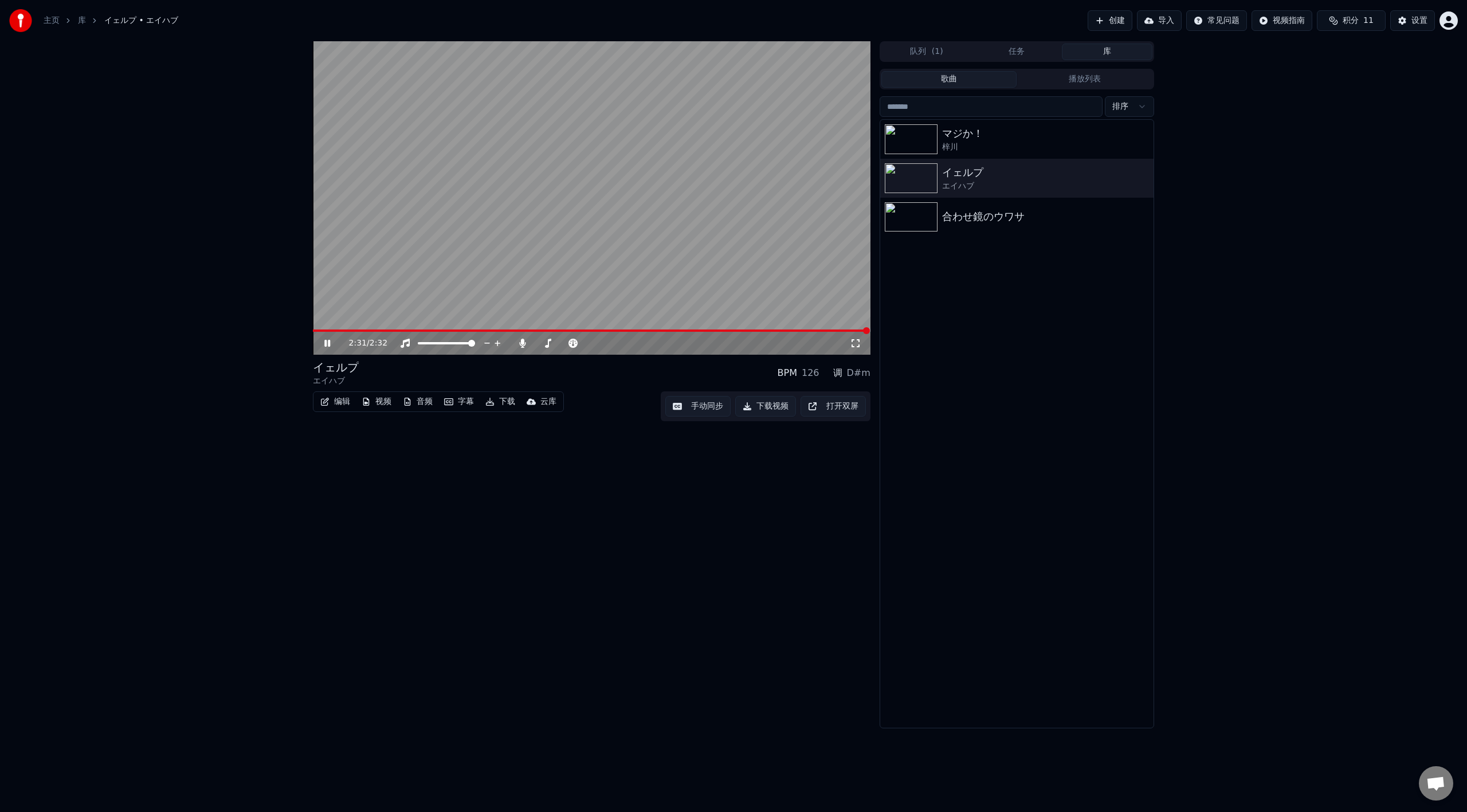
click at [317, 329] on video at bounding box center [591, 198] width 557 height 313
click at [316, 329] on span at bounding box center [314, 331] width 3 height 2
click at [331, 346] on icon at bounding box center [335, 343] width 27 height 9
click at [961, 215] on div "合わせ鏡のウワサ" at bounding box center [1039, 217] width 195 height 16
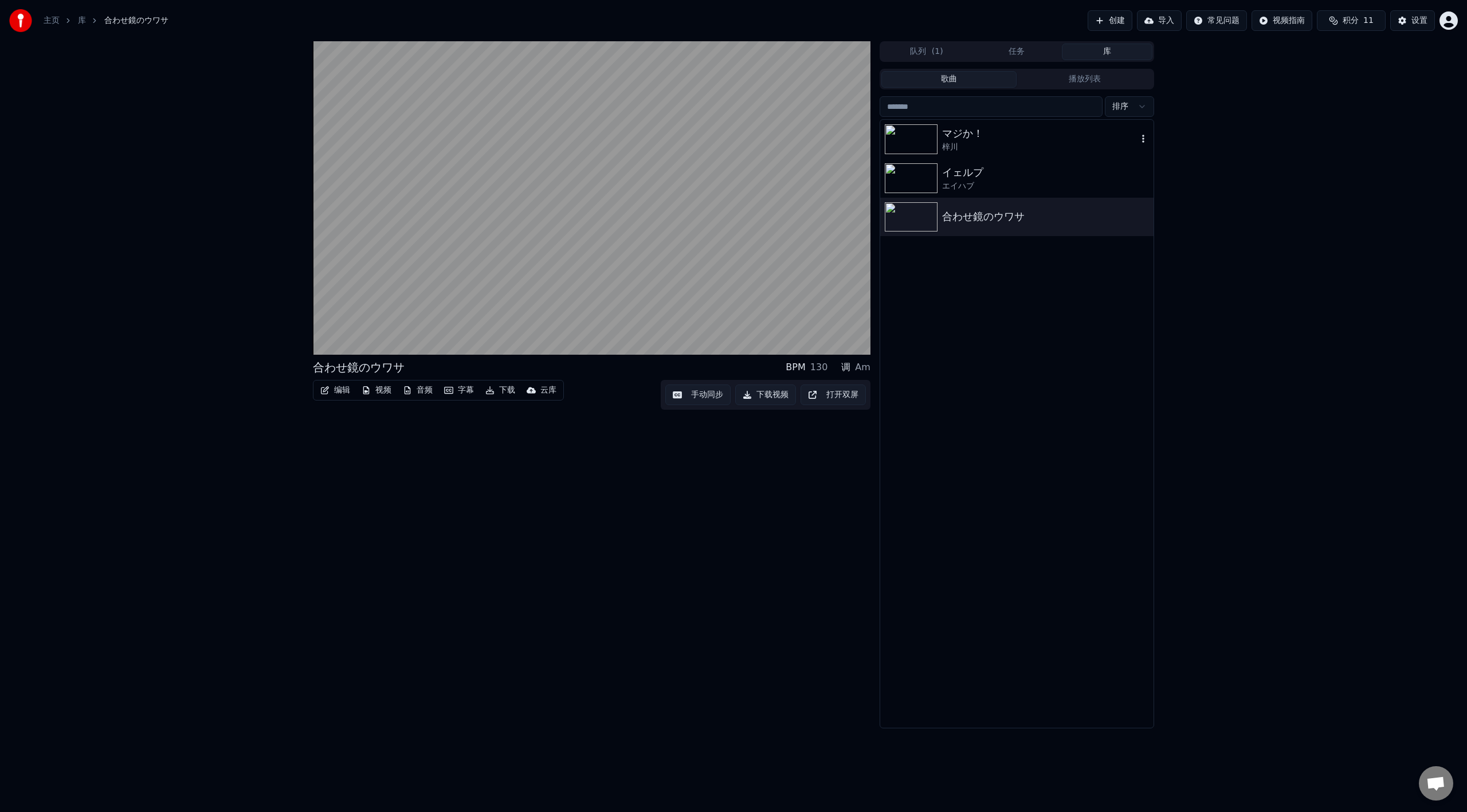
click at [967, 157] on div "マジか！ 梓川" at bounding box center [1017, 139] width 273 height 39
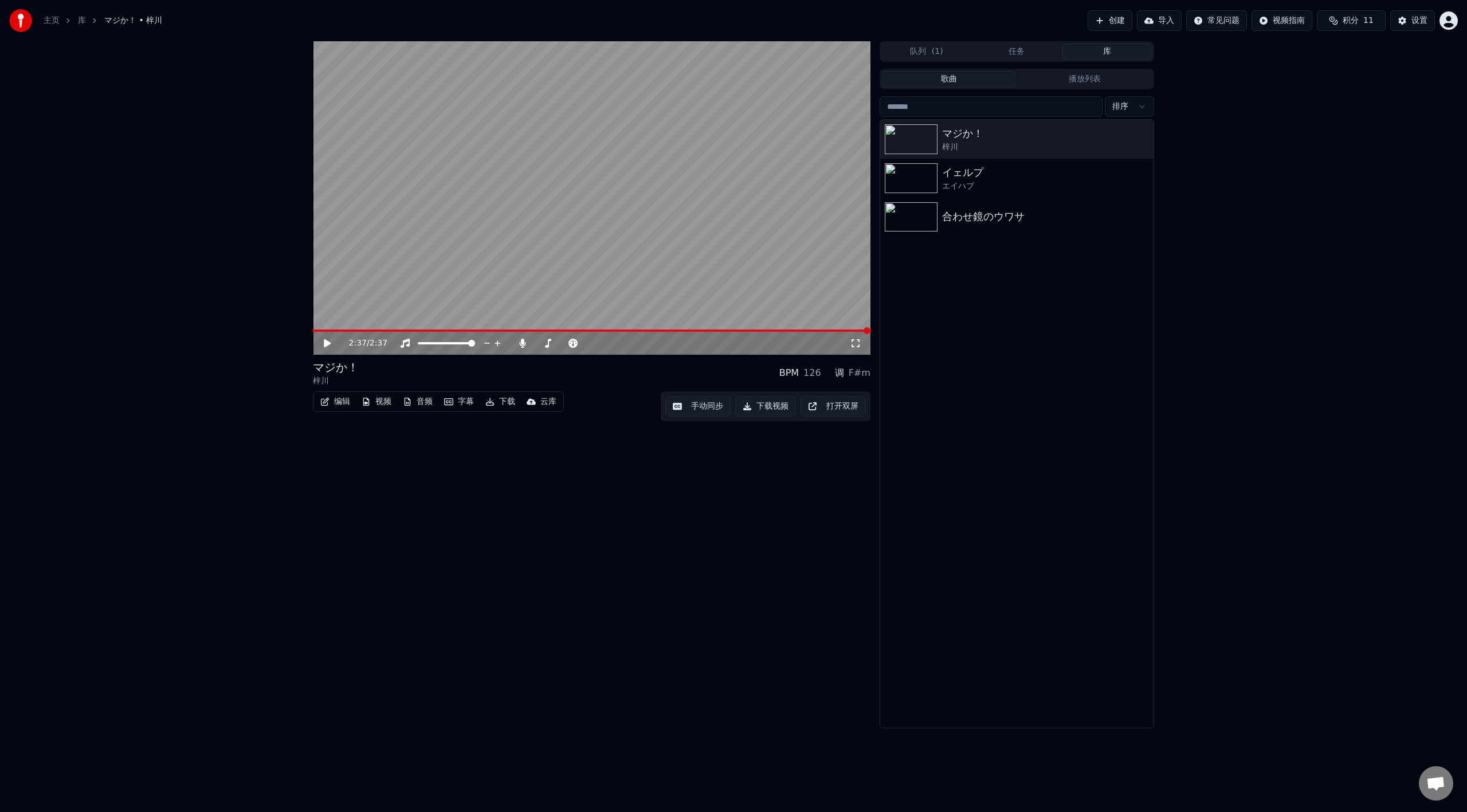
click at [614, 208] on video at bounding box center [591, 198] width 557 height 313
